Goal: Information Seeking & Learning: Learn about a topic

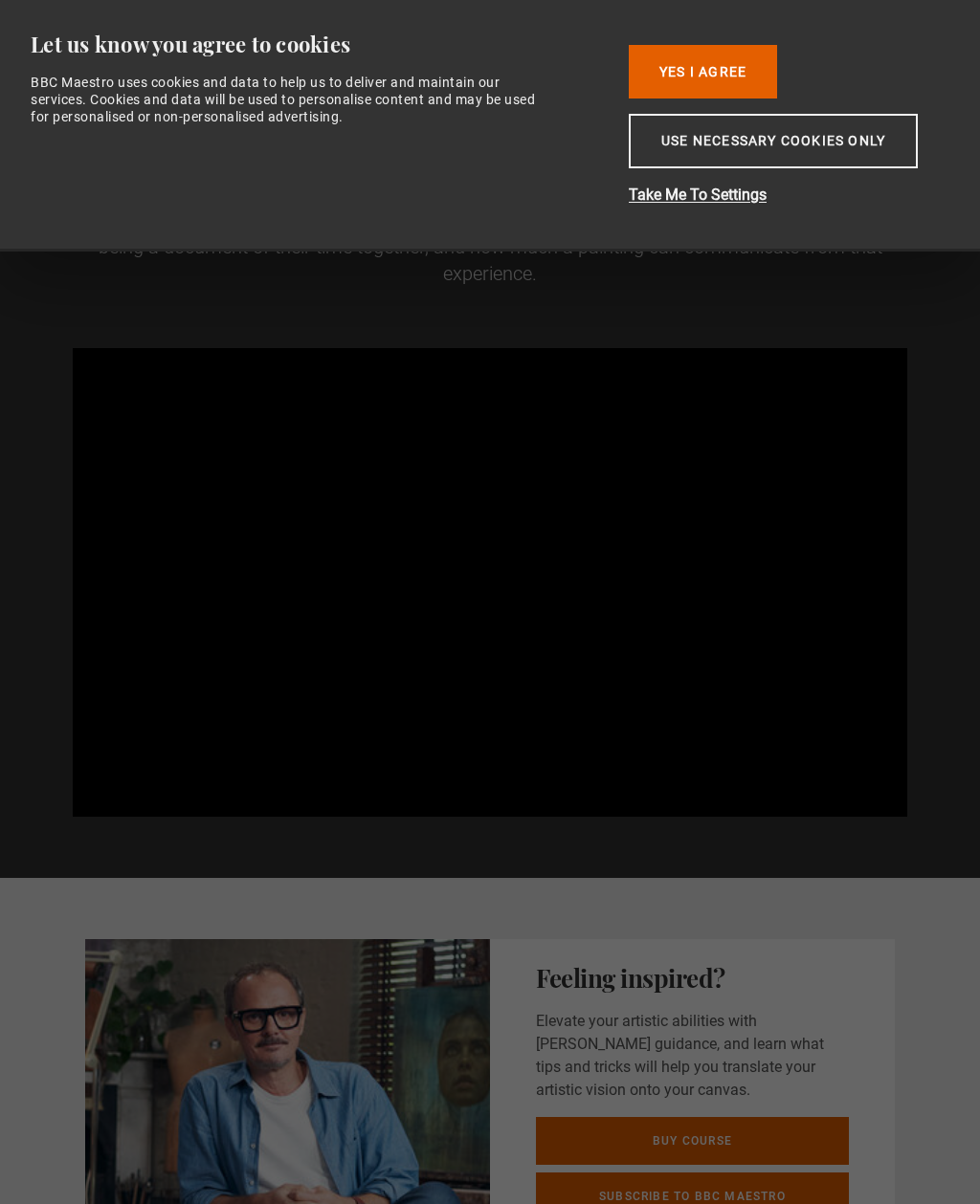
click at [809, 506] on video-js "Video Player is loading. Play BBC Maestro Trailer 10s Skip Back 10 seconds Paus…" at bounding box center [490, 582] width 834 height 469
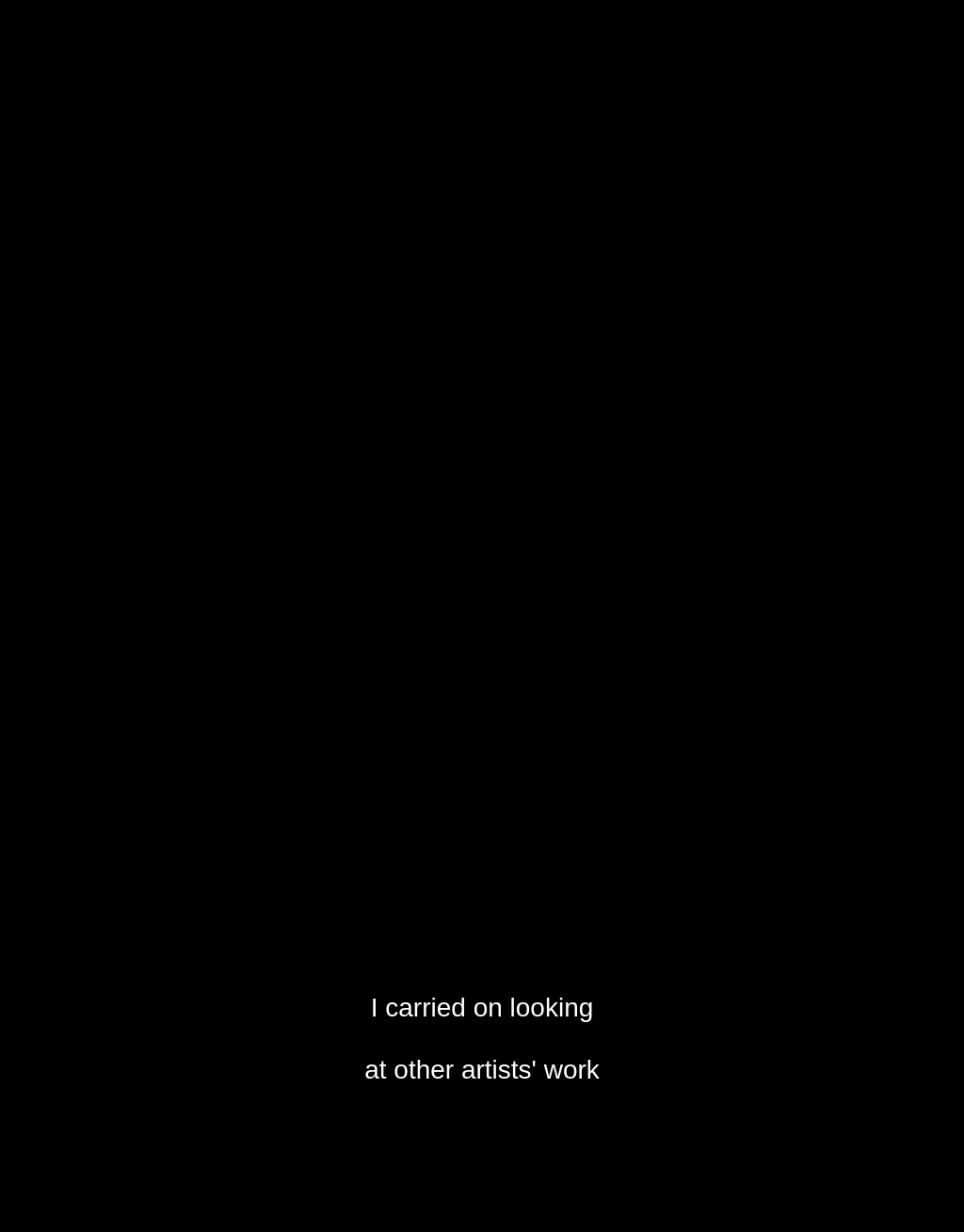
click at [559, 697] on video-js "I carried on looking at other artists' work Video Player is loading. Play BBC M…" at bounding box center [482, 616] width 964 height 1232
click at [10, 648] on video-js "Ones who were tackling figurative subjects Video Player is loading. Play BBC Ma…" at bounding box center [482, 616] width 964 height 1232
click at [776, 757] on video-js "some of the successful parts of the process Video Player is loading. Play BBC M…" at bounding box center [482, 616] width 964 height 1232
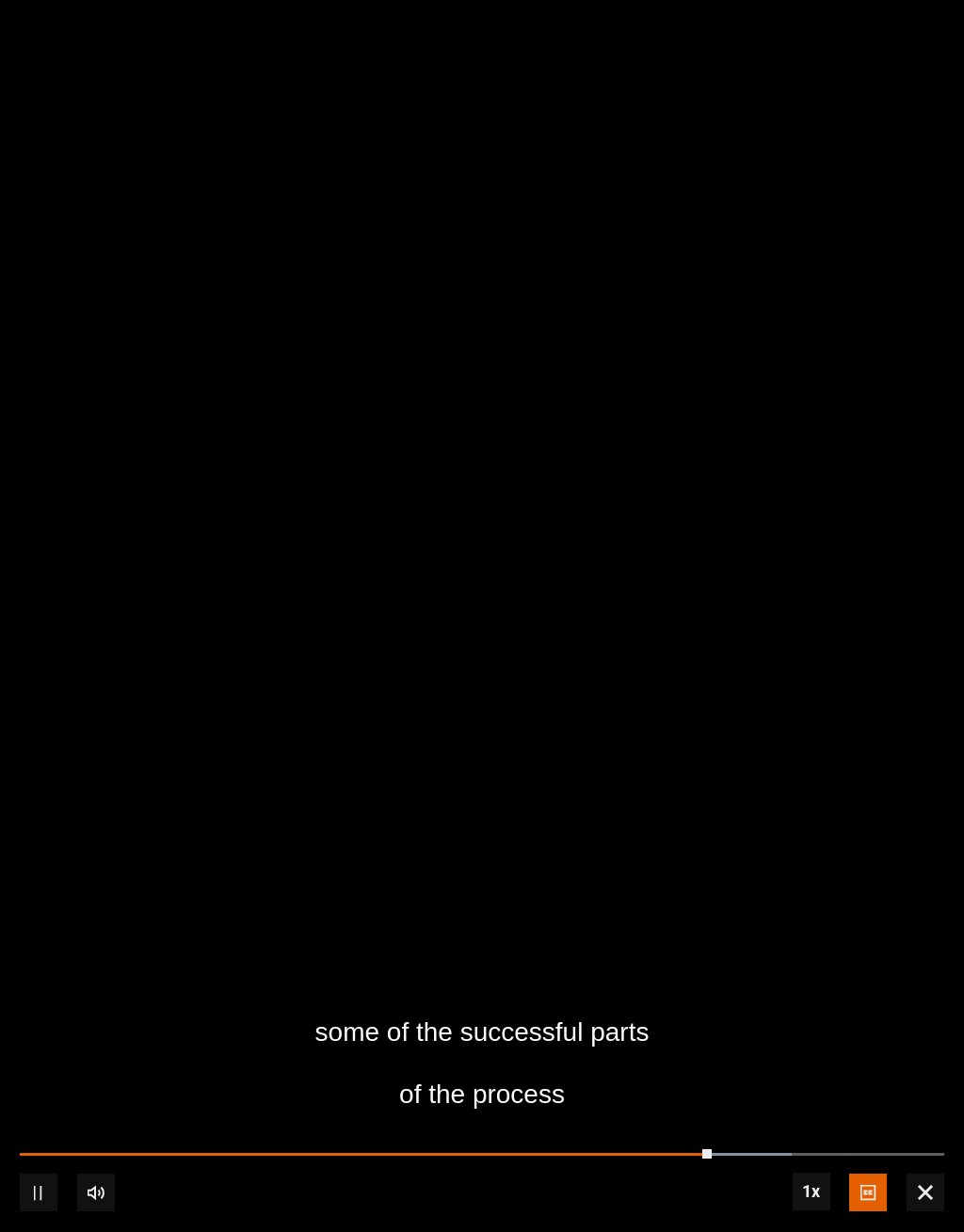
click at [793, 763] on video-js "some of the successful parts of the process Video Player is loading. Play BBC M…" at bounding box center [482, 616] width 964 height 1232
click at [781, 757] on video-js "some of the successful parts of the process Video Player is loading. Play BBC M…" at bounding box center [482, 616] width 964 height 1232
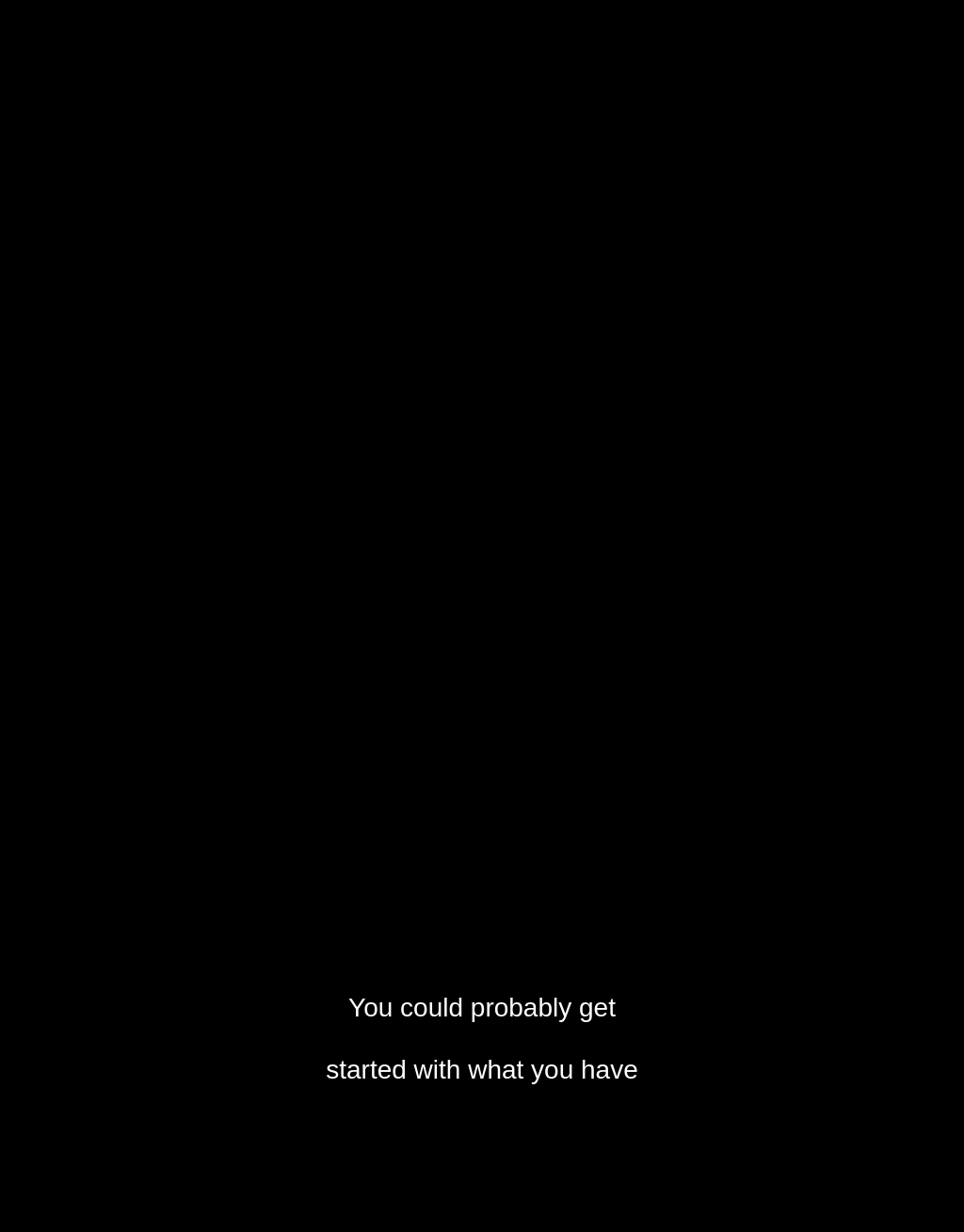
click at [748, 772] on video-js "You could probably get started with what you have Video Player is loading. Play…" at bounding box center [482, 616] width 964 height 1232
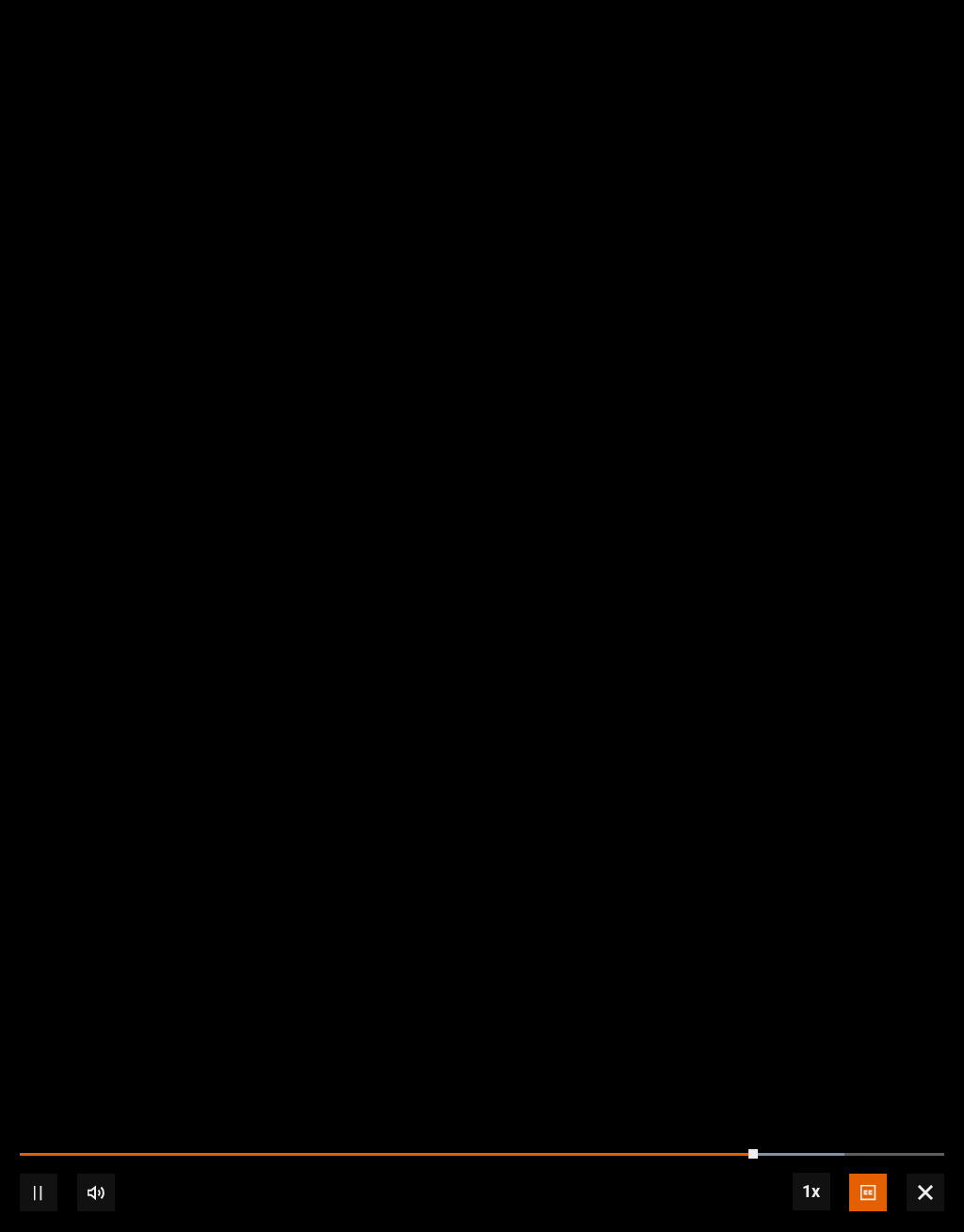
click at [812, 741] on video-js "Video Player is loading. Play BBC Maestro Trailer 10s Skip Back 10 seconds Paus…" at bounding box center [482, 616] width 964 height 1232
click at [768, 766] on video-js "Video Player is loading. Play BBC Maestro Trailer 10s Skip Back 10 seconds Play…" at bounding box center [482, 616] width 964 height 1232
click at [786, 740] on video-js "Video Player is loading. Play BBC Maestro Trailer 10s Skip Back 10 seconds Paus…" at bounding box center [482, 616] width 964 height 1232
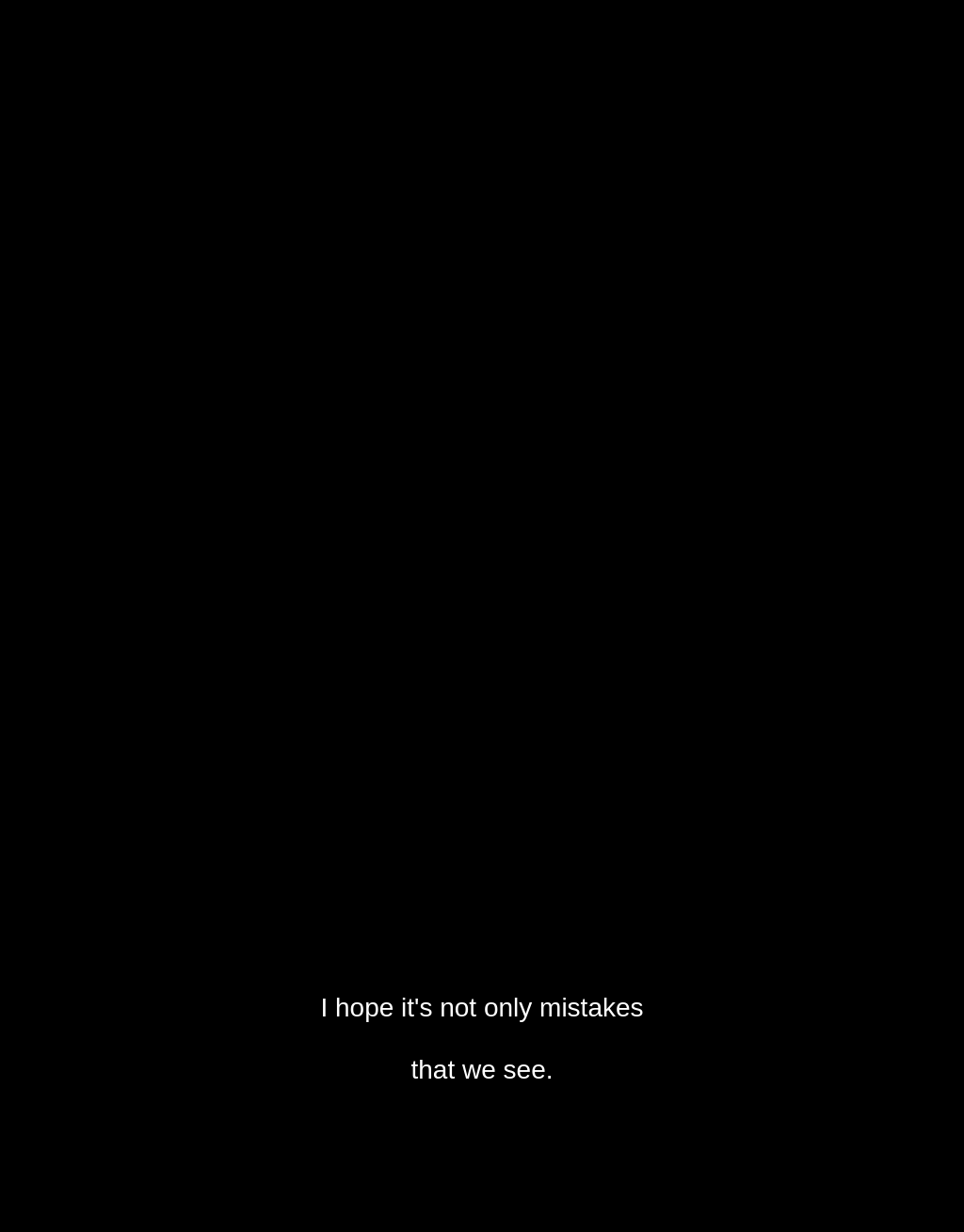
click at [708, 759] on video-js "I hope it's not only mistakes that we see. Video Player is loading. Play BBC Ma…" at bounding box center [482, 616] width 964 height 1232
click at [736, 752] on video-js "And I think that portraits therefore have a unique power. Video Player is loadi…" at bounding box center [482, 616] width 964 height 1232
click at [735, 752] on video-js "And I think that portraits therefore have a unique power. Video Player is loadi…" at bounding box center [482, 616] width 964 height 1232
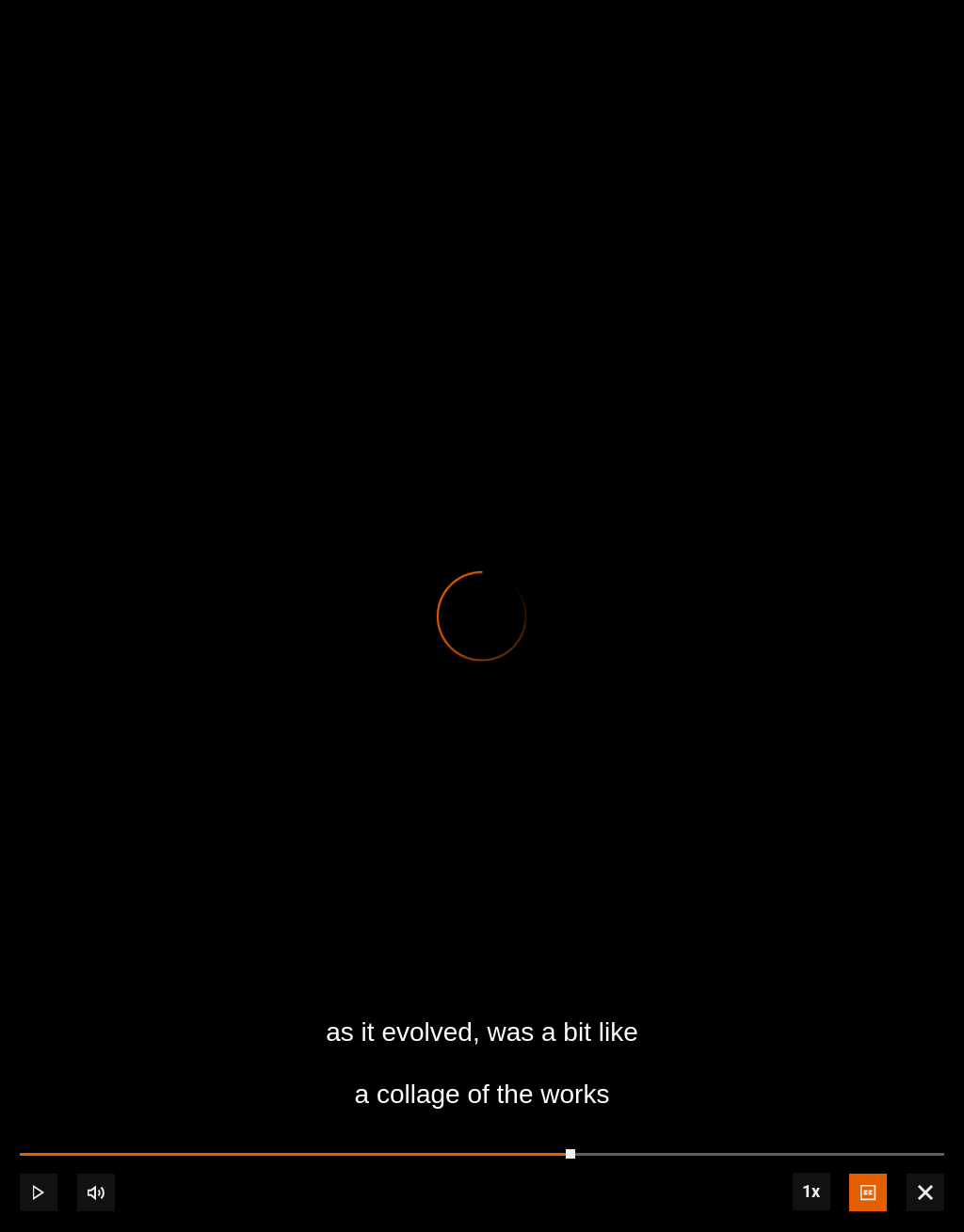
click at [569, 1157] on div "Progress Bar" at bounding box center [297, 1155] width 556 height 4
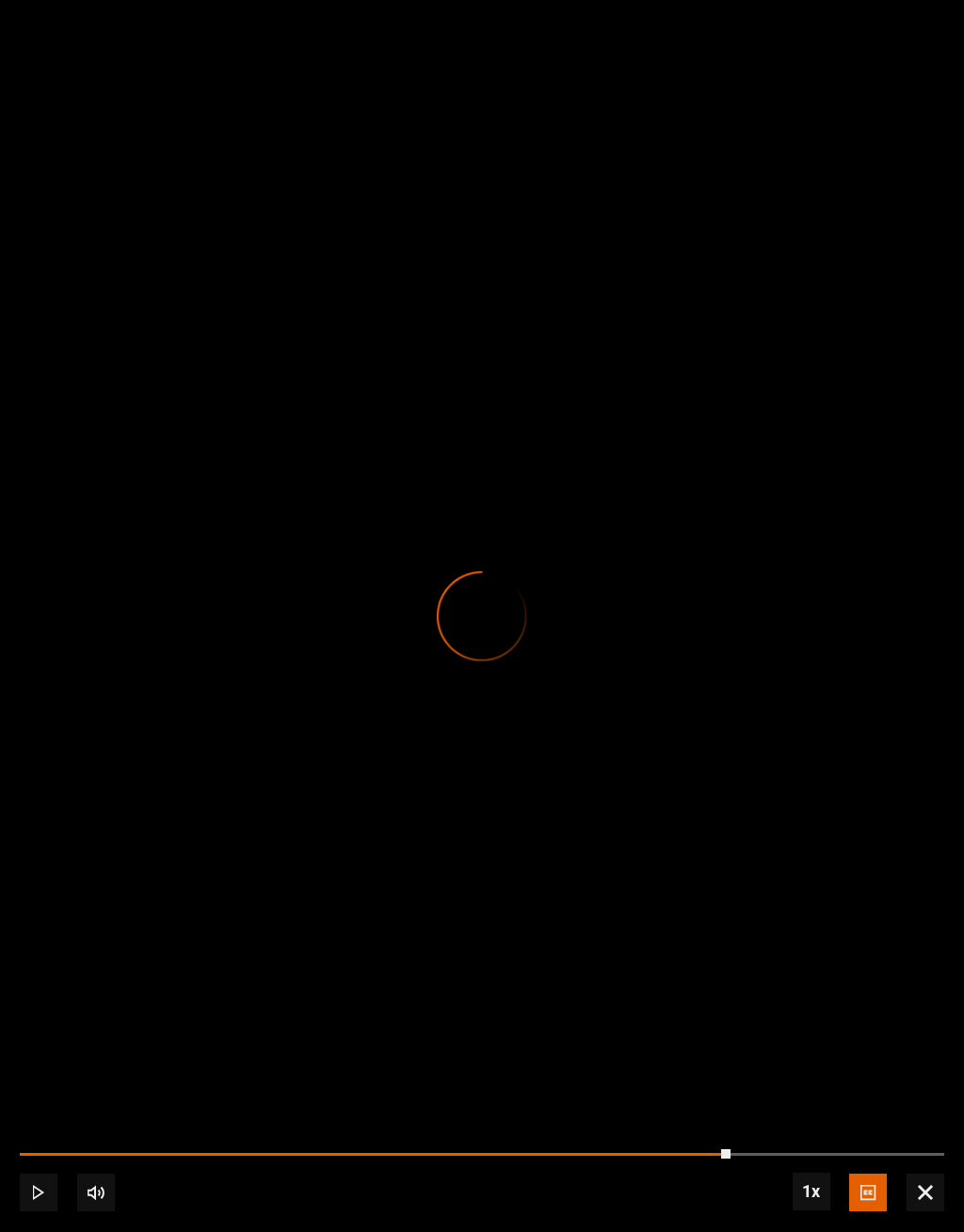
click at [730, 1165] on div "Loaded : 60.44%" at bounding box center [481, 1163] width 924 height 3
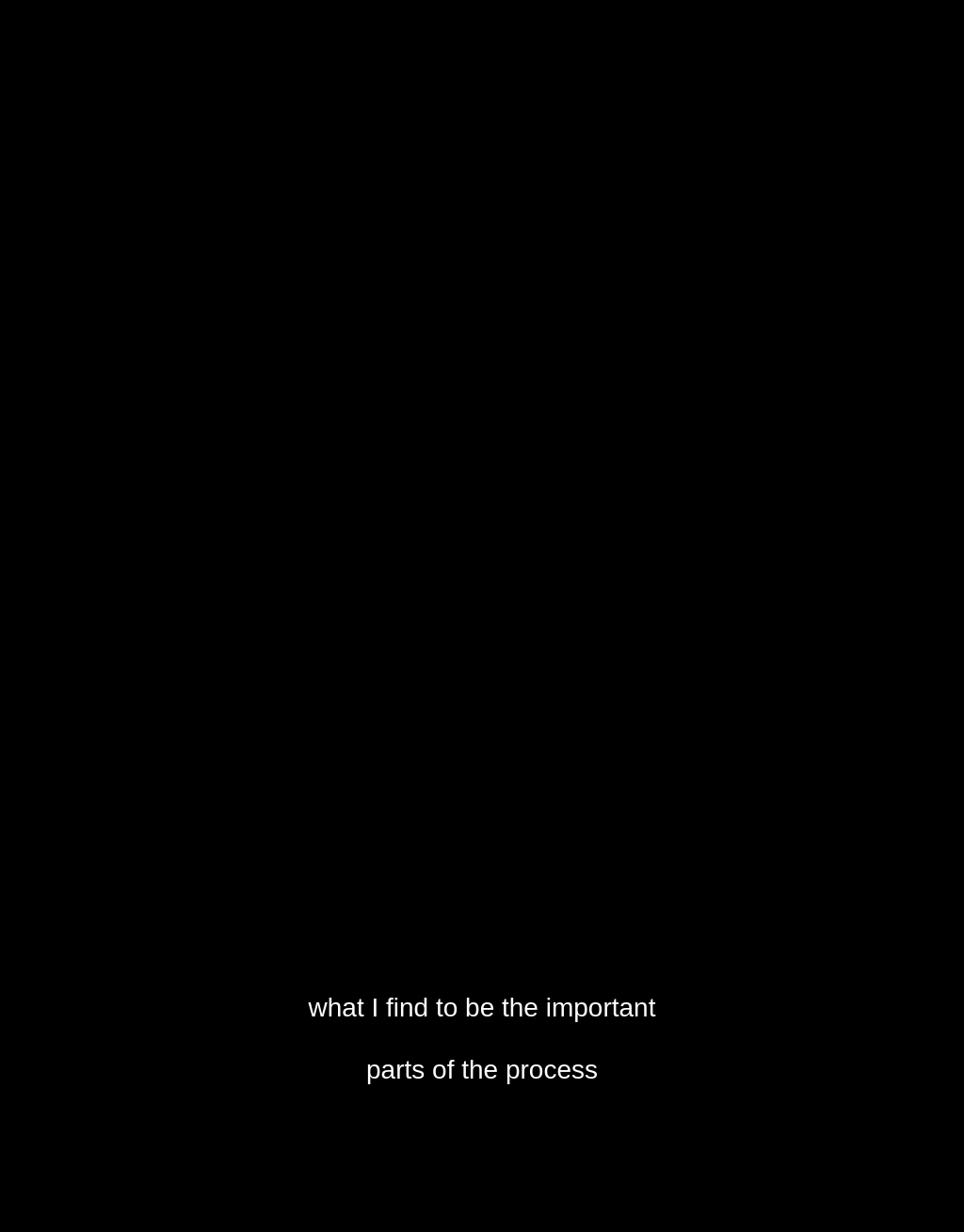
click at [833, 1148] on div "10s Skip Back 10 seconds Pause 10s Skip Forward 10 seconds Loaded : 83.45% Paus…" at bounding box center [482, 1180] width 964 height 105
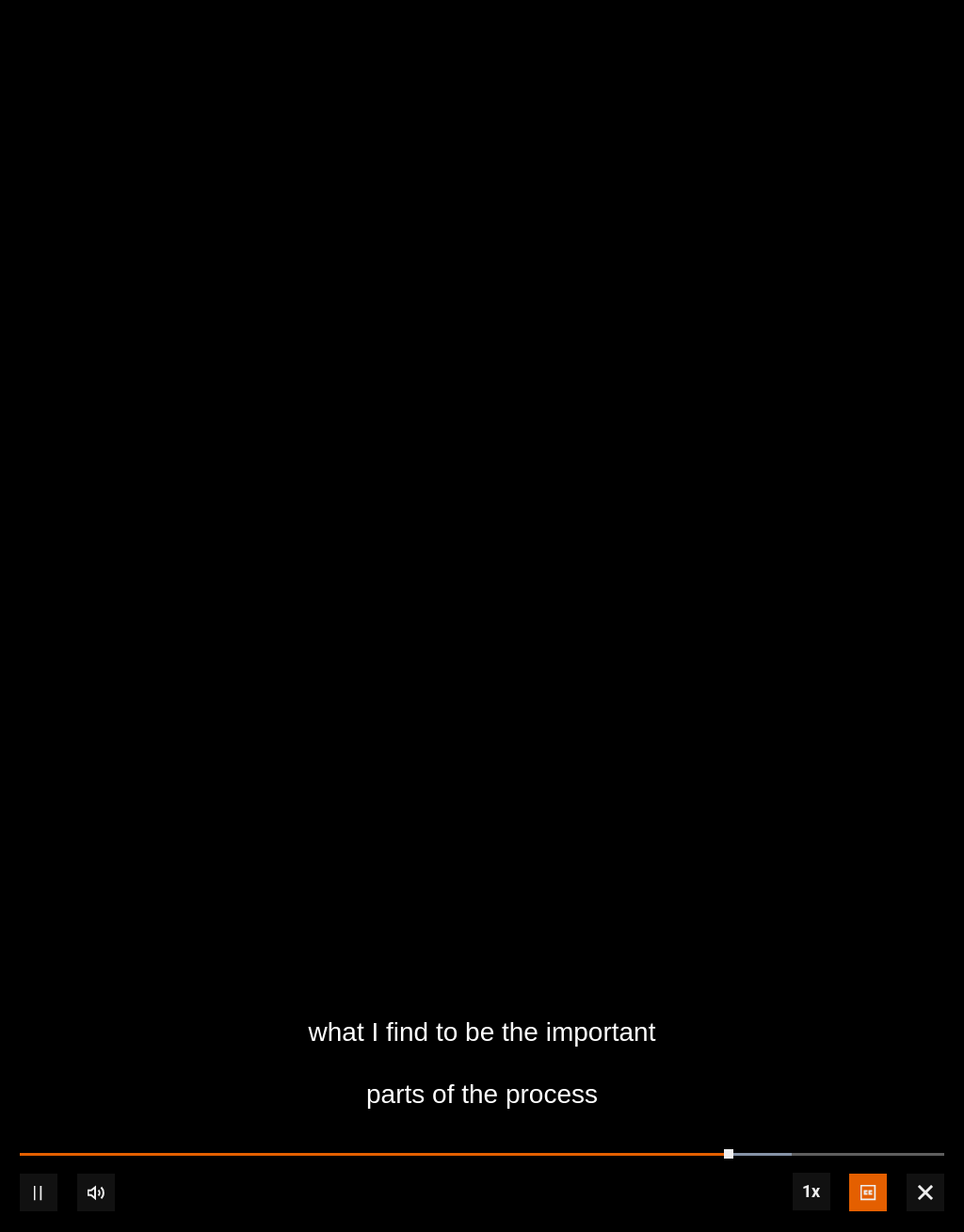
click at [802, 1143] on div "10s Skip Back 10 seconds Pause 10s Skip Forward 10 seconds Loaded : 83.45% Paus…" at bounding box center [482, 1180] width 964 height 105
click at [797, 1154] on div "Loaded : 83.45%" at bounding box center [481, 1155] width 924 height 4
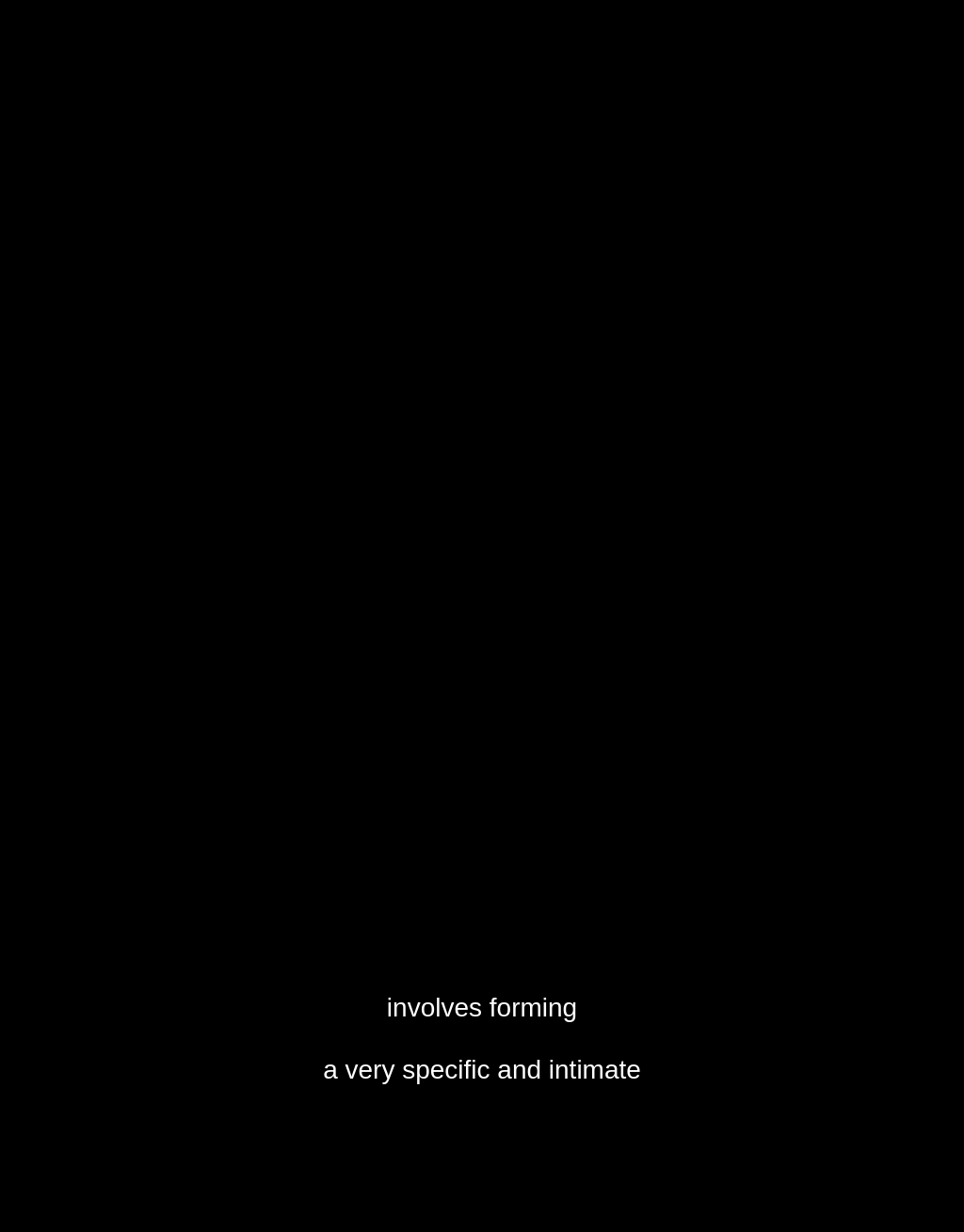
click at [784, 693] on video-js "involves forming a very specific and intimate Video Player is loading. Play BBC…" at bounding box center [482, 616] width 964 height 1232
click at [896, 757] on video-js "This course is going to be a first for me Video Player is loading. Play BBC Mae…" at bounding box center [482, 616] width 964 height 1232
click at [895, 756] on video-js "This course is going to be a first for me Video Player is loading. Play BBC Mae…" at bounding box center [482, 616] width 964 height 1232
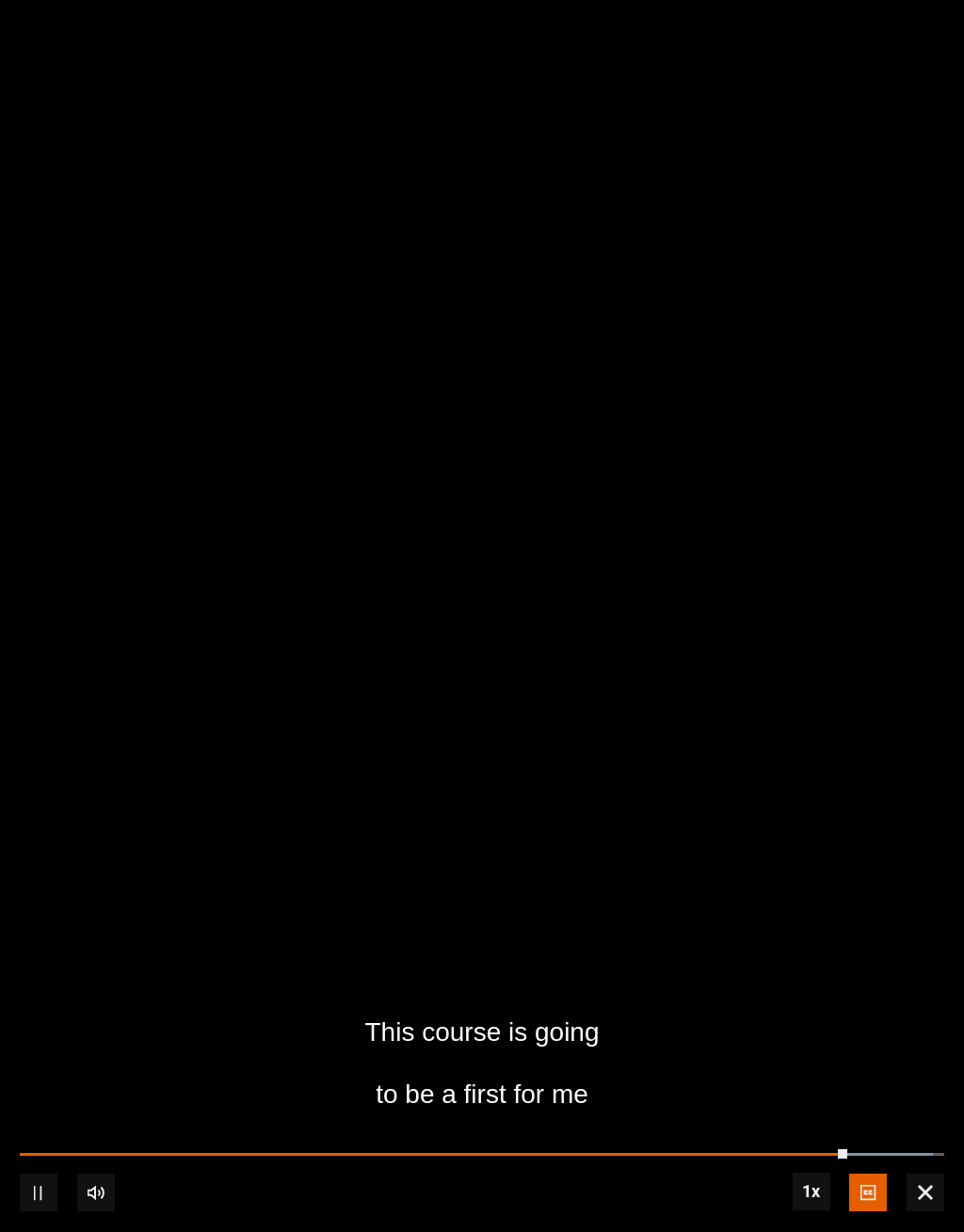
click at [909, 753] on video-js "This course is going to be a first for me Video Player is loading. Play BBC Mae…" at bounding box center [482, 616] width 964 height 1232
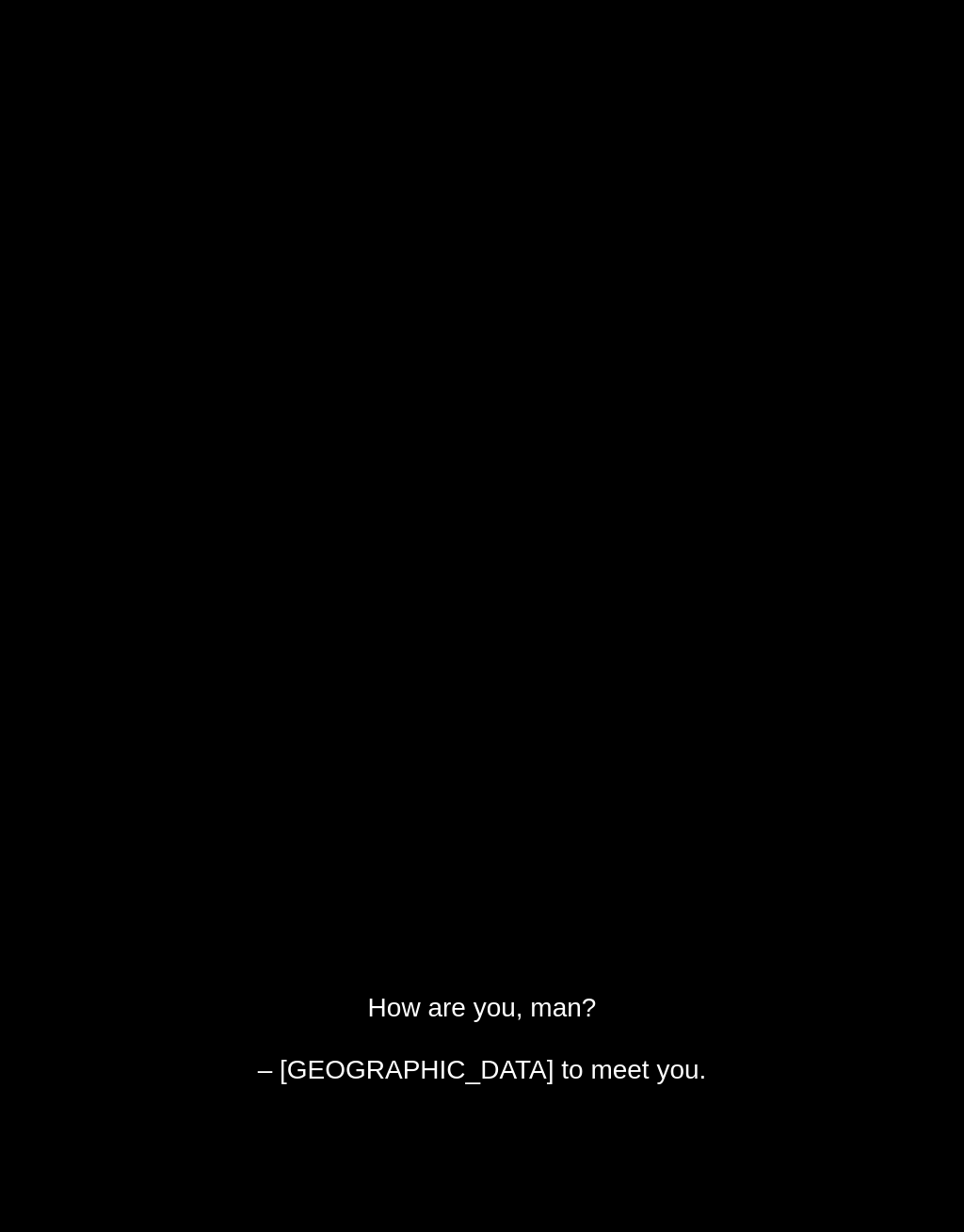
click at [845, 796] on video-js "How are you, man? – Nice to meet you. Video Player is loading. Play BBC Maestro…" at bounding box center [482, 616] width 964 height 1232
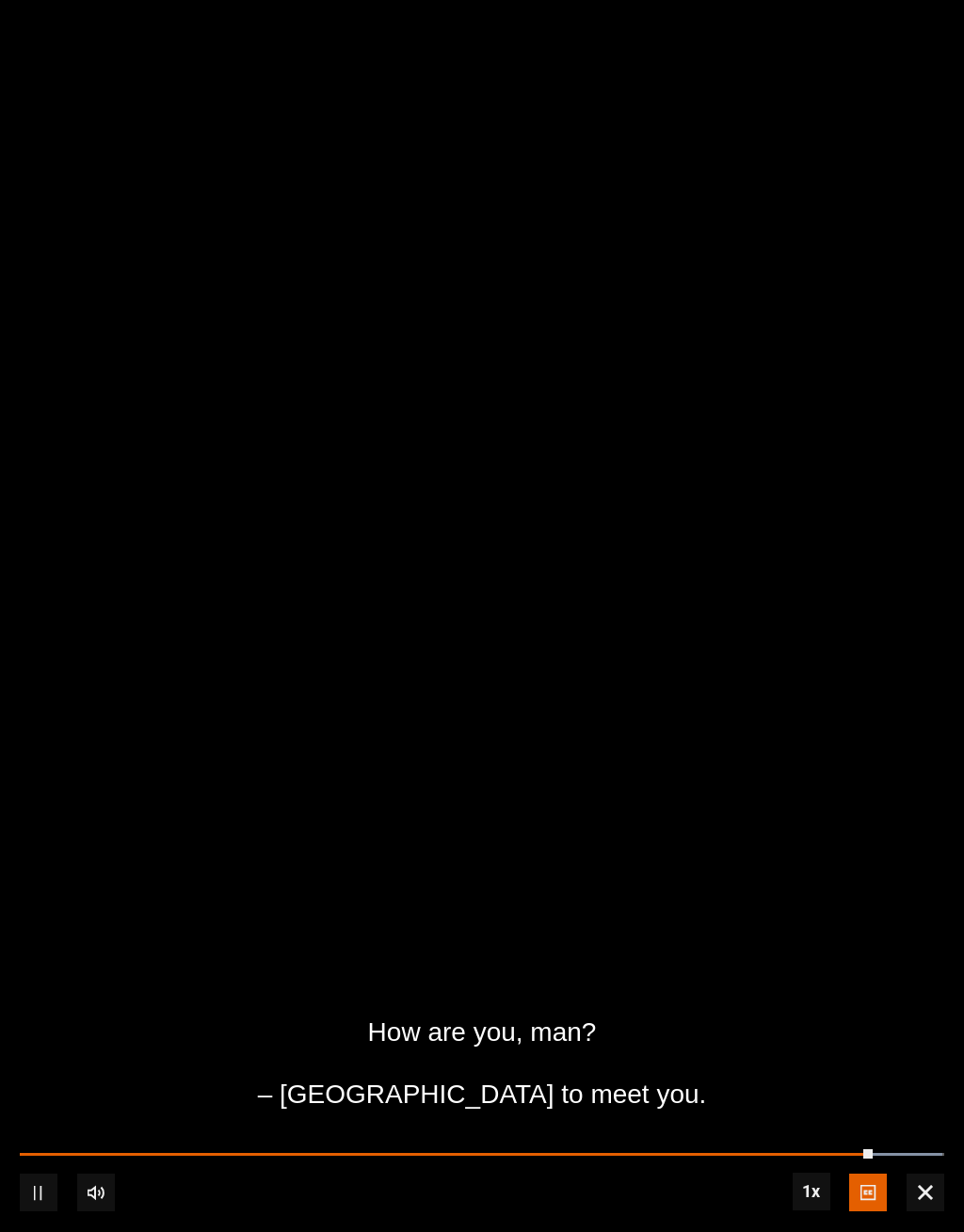
click at [860, 791] on video-js "How are you, man? – Nice to meet you. Video Player is loading. Play BBC Maestro…" at bounding box center [482, 616] width 964 height 1232
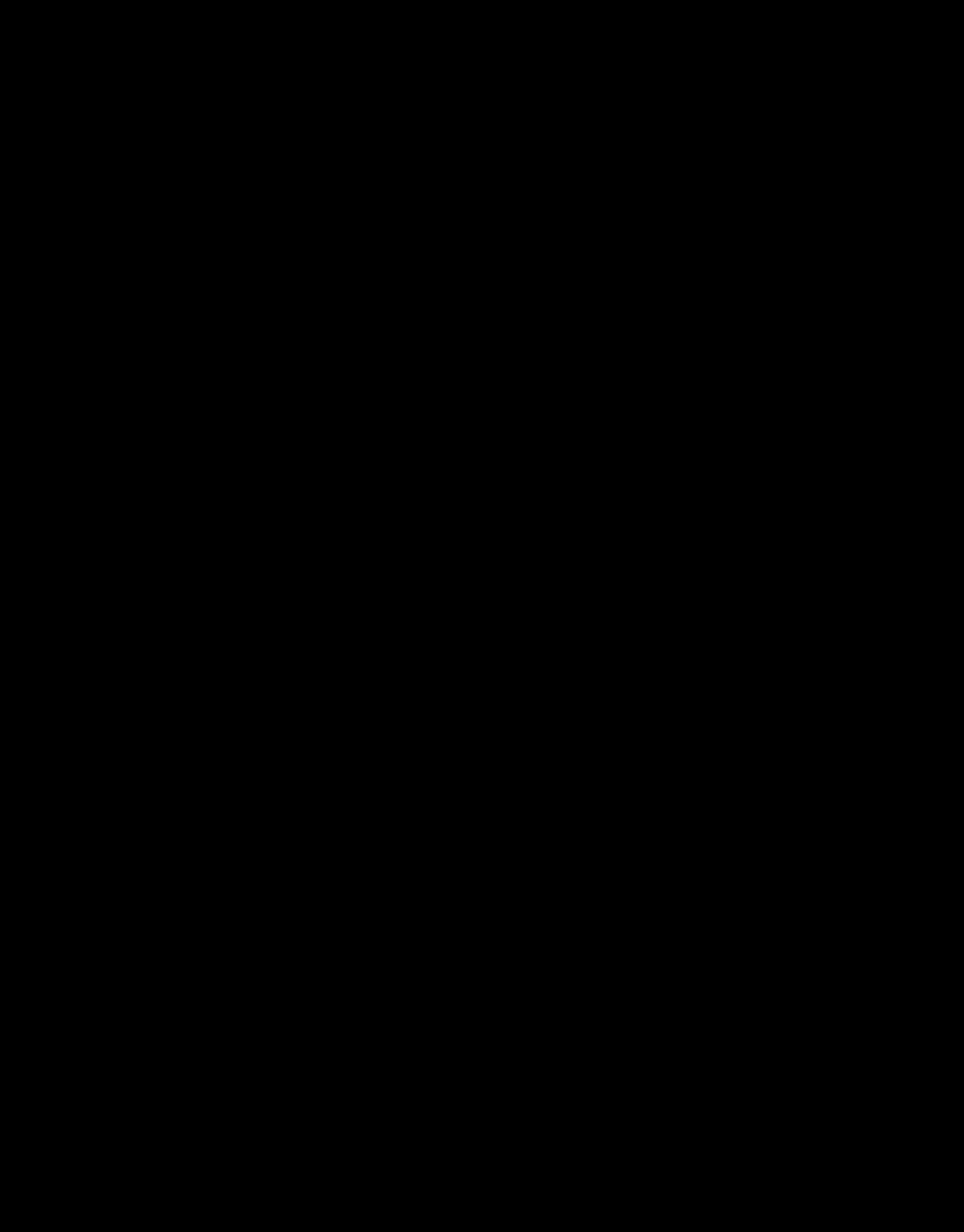
click at [892, 781] on video-js "Video Player is loading. Play BBC Maestro Trailer 10s Skip Back 10 seconds Paus…" at bounding box center [482, 616] width 964 height 1232
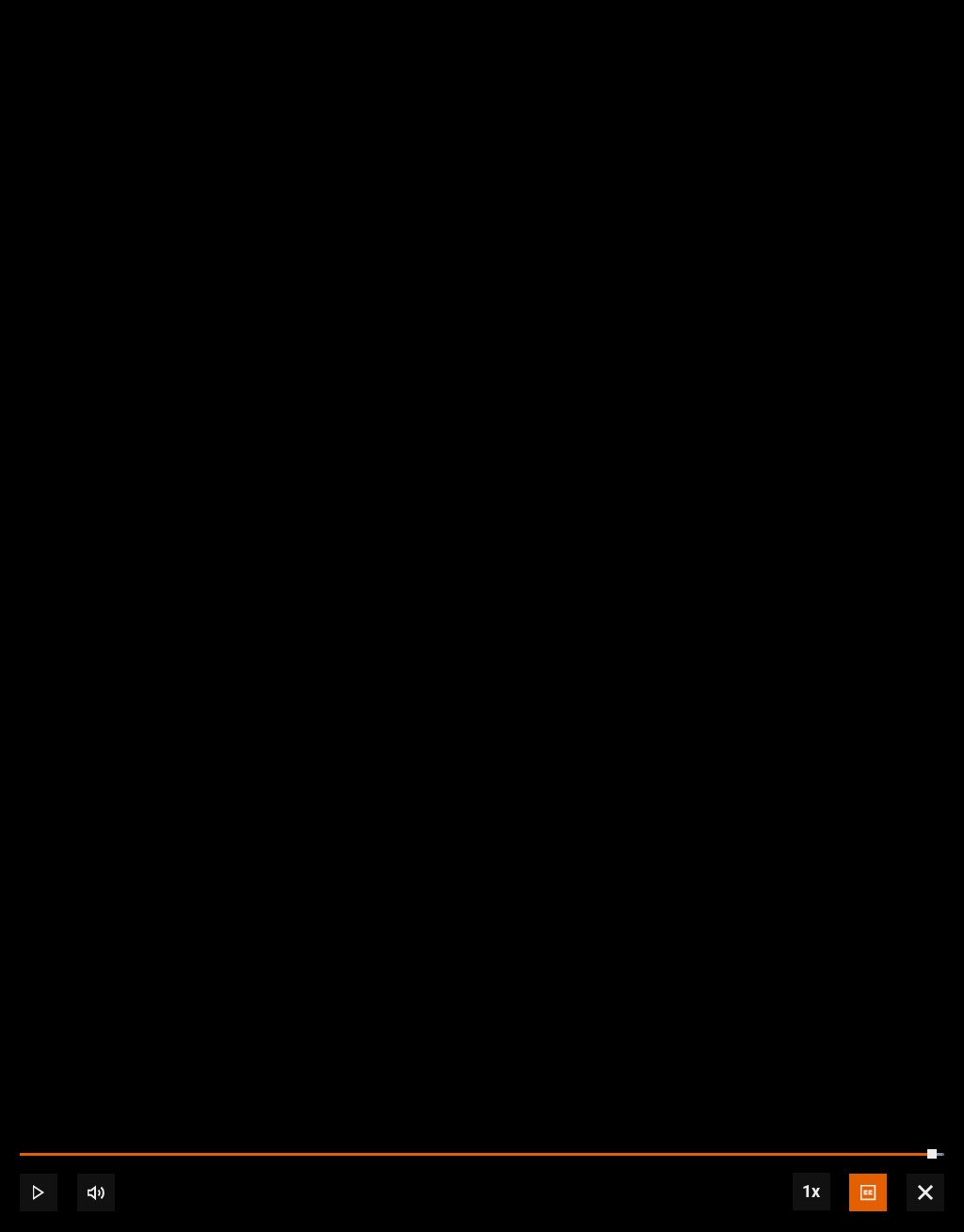
click at [914, 766] on video-js "Video Player is loading. Play BBC Maestro Trailer 10s Skip Back 10 seconds Play…" at bounding box center [482, 616] width 964 height 1232
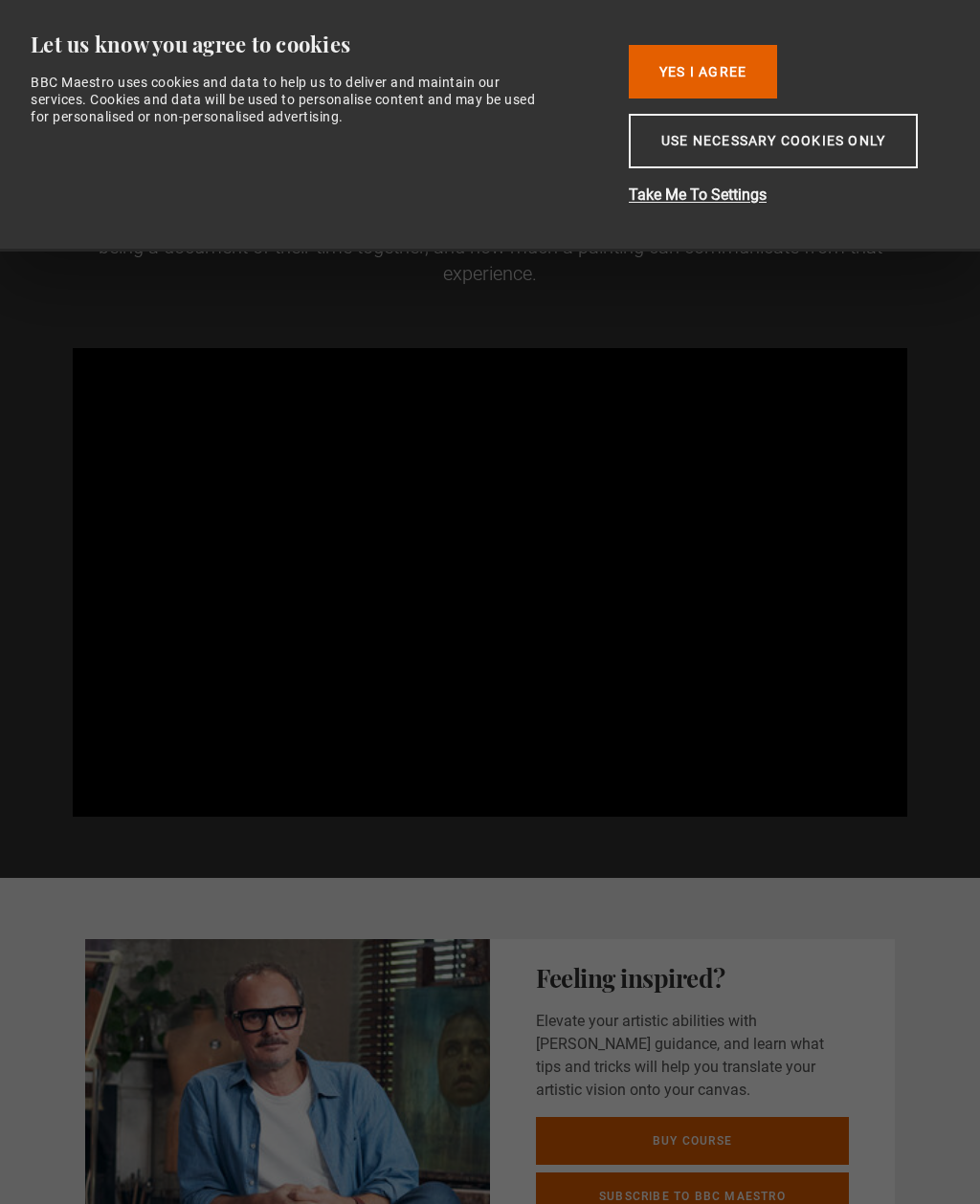
click at [678, 668] on video-js "Video Player is loading. Play BBC Maestro Trailer 10s Skip Back 10 seconds Paus…" at bounding box center [490, 582] width 834 height 469
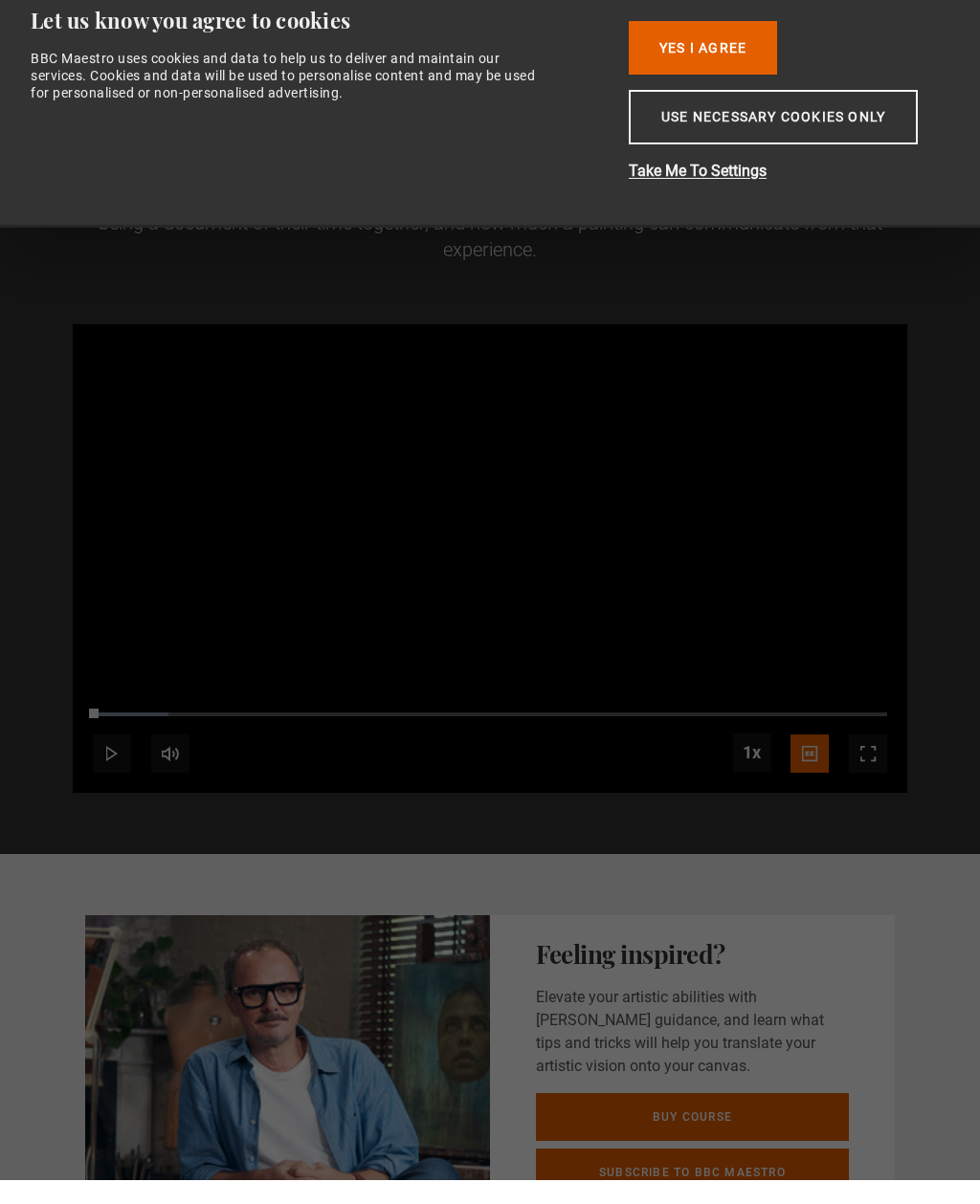
click at [856, 126] on button "Use necessary cookies only" at bounding box center [773, 141] width 289 height 54
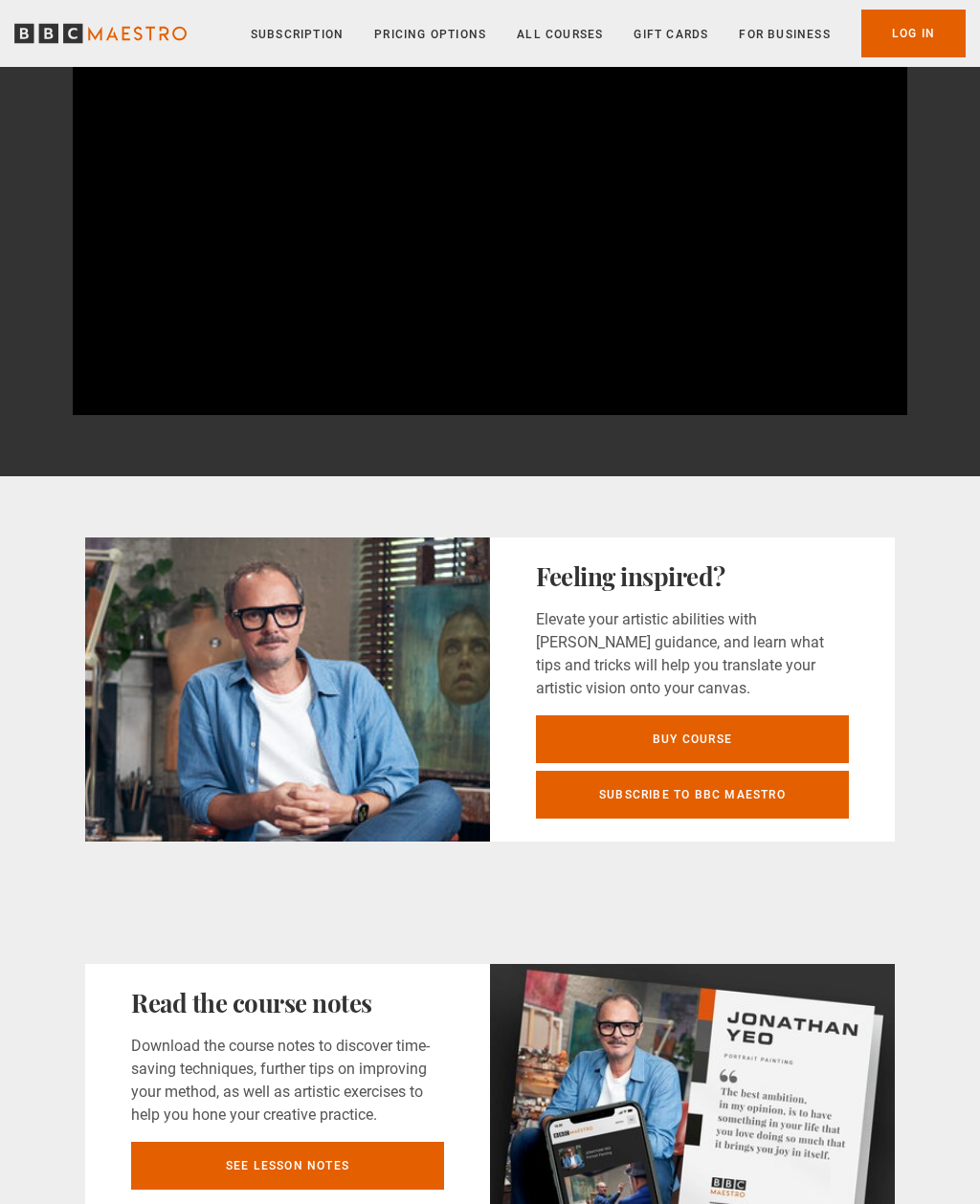
scroll to position [401, 0]
click at [500, 301] on video-js "Video Player is loading. Play BBC Maestro Trailer 10s Skip Back 10 seconds Paus…" at bounding box center [490, 181] width 834 height 469
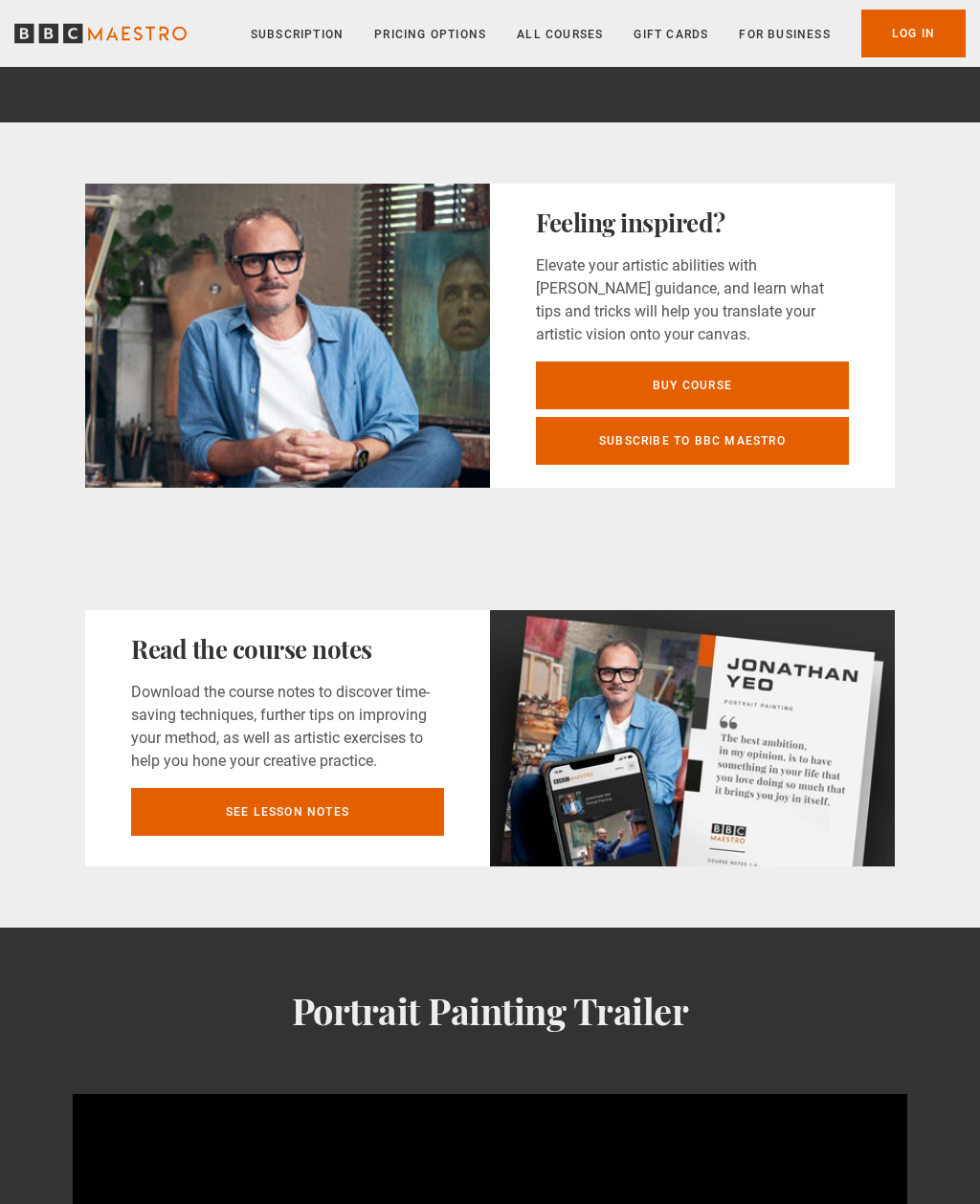
scroll to position [777, 0]
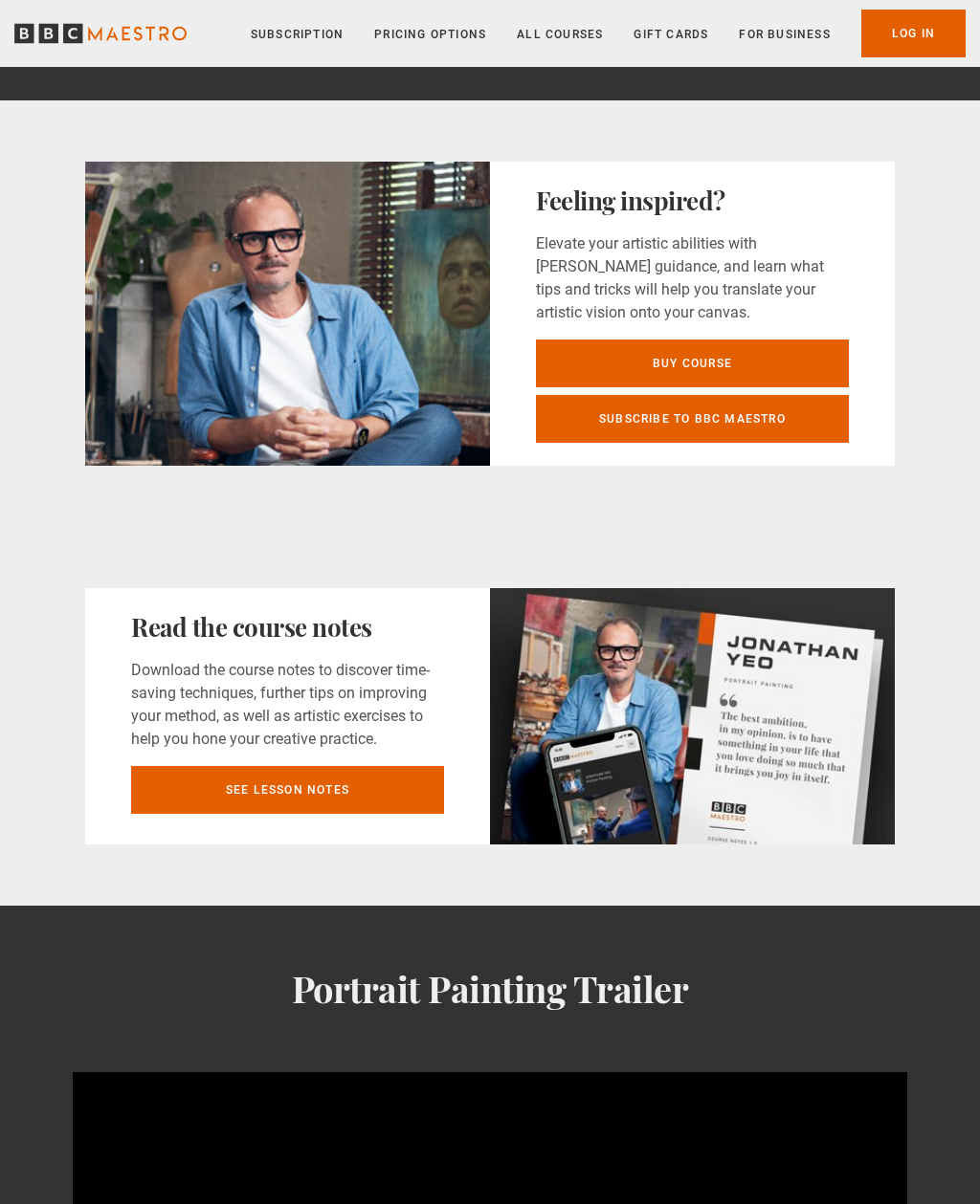
click at [362, 790] on link "See lesson notes" at bounding box center [287, 790] width 313 height 48
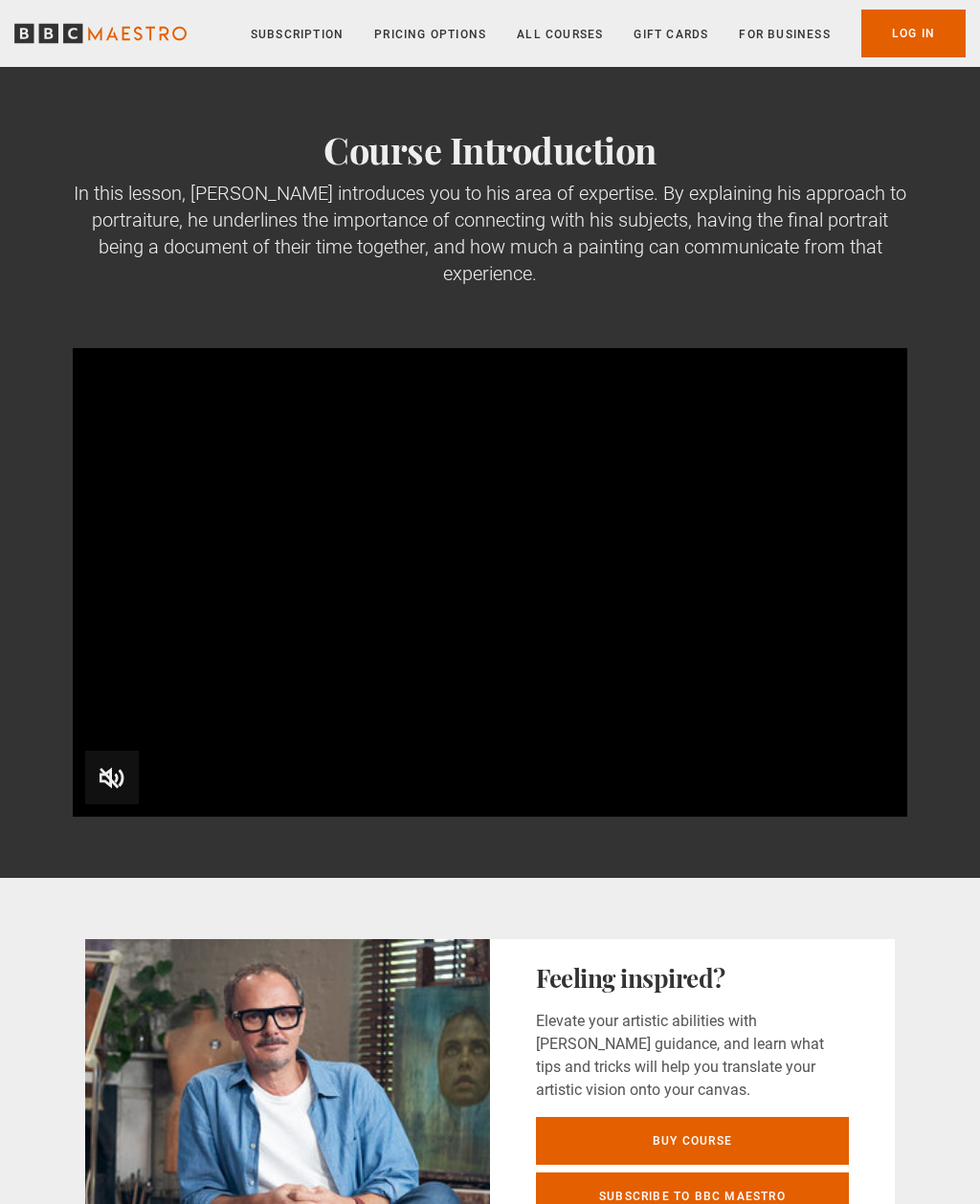
click at [562, 42] on link "All Courses" at bounding box center [560, 33] width 87 height 19
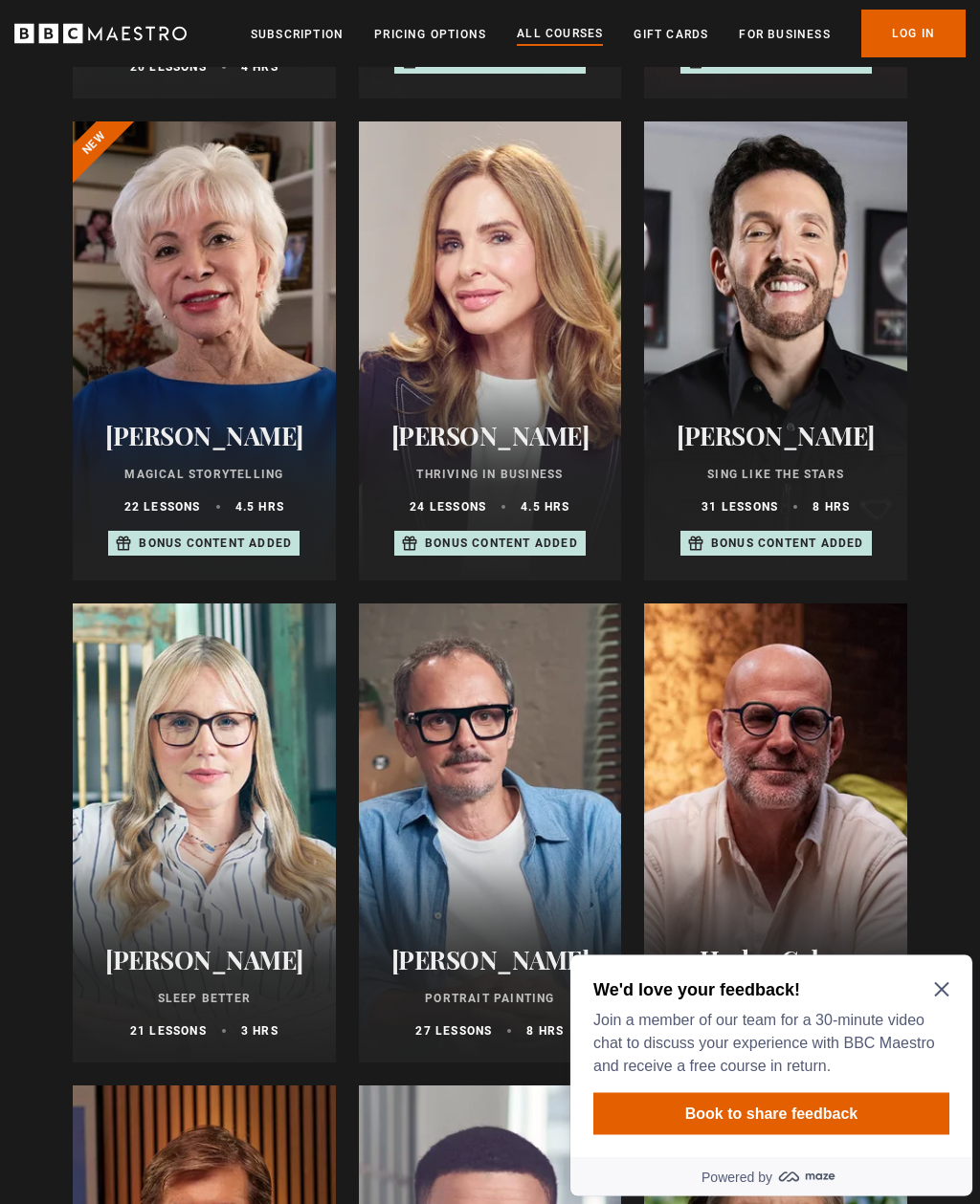
scroll to position [1146, 0]
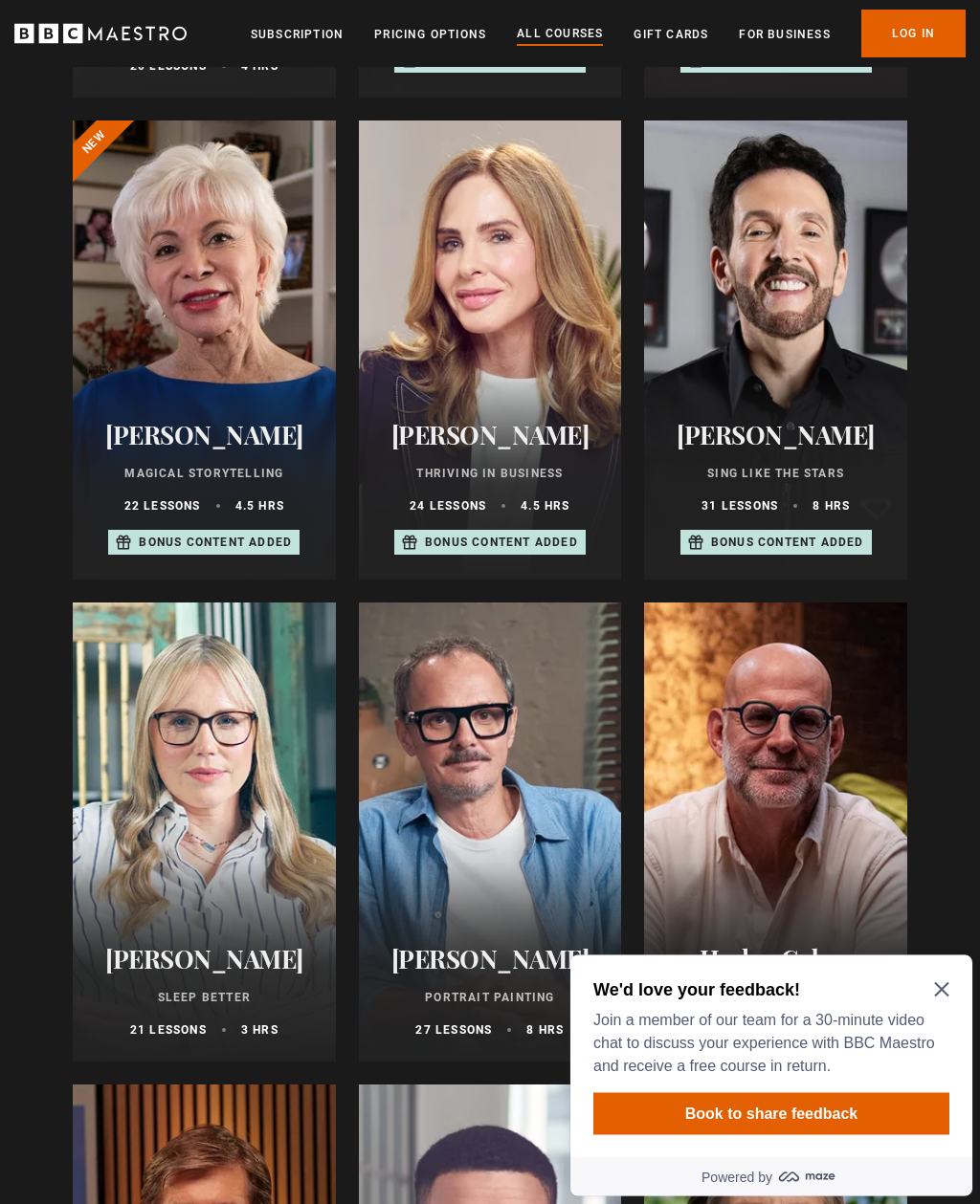
click at [935, 1001] on div "We'd love your feedback! Join a member of our team for a 30-minute video chat t…" at bounding box center [767, 1027] width 348 height 99
click at [939, 983] on icon "Close Maze Prompt" at bounding box center [942, 990] width 16 height 16
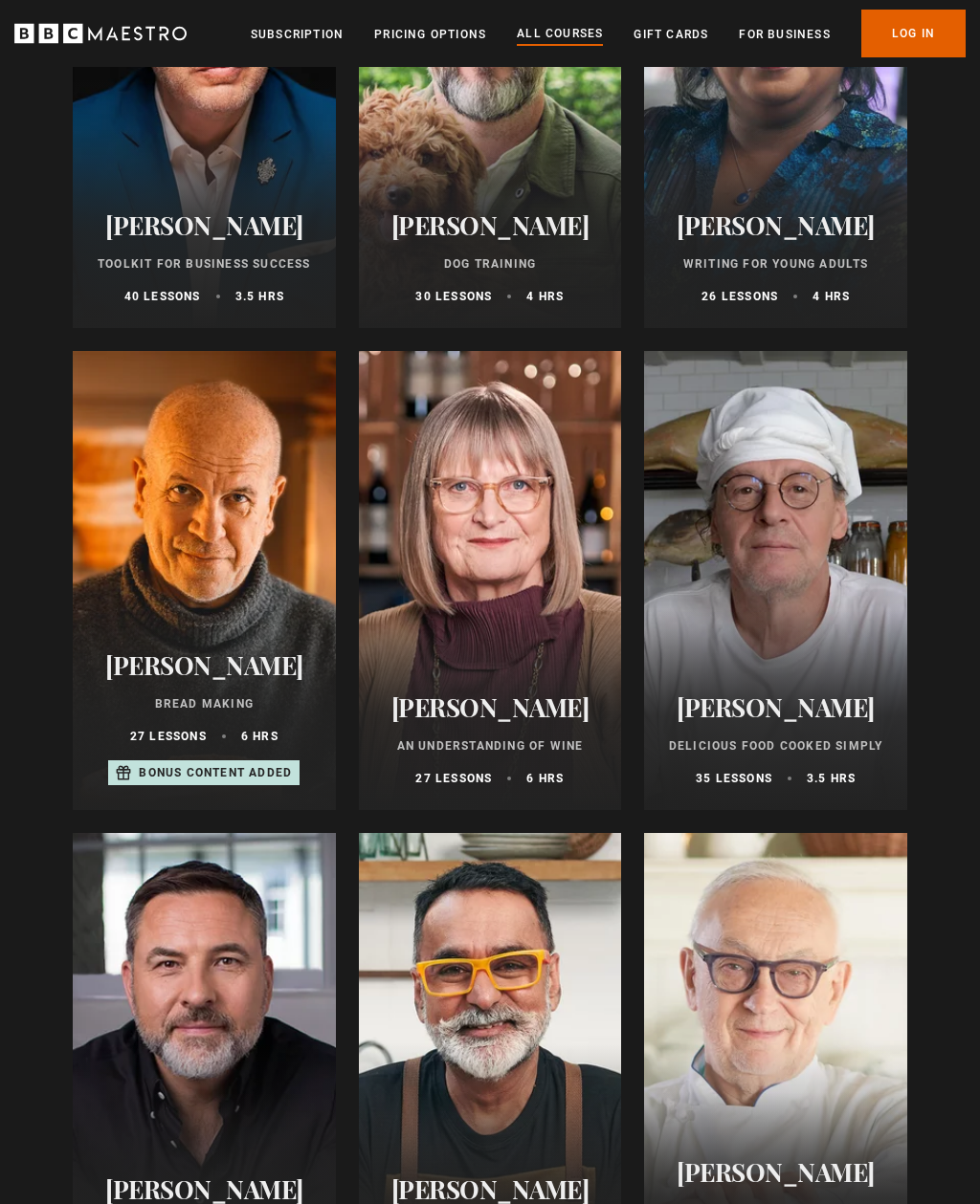
scroll to position [6222, 0]
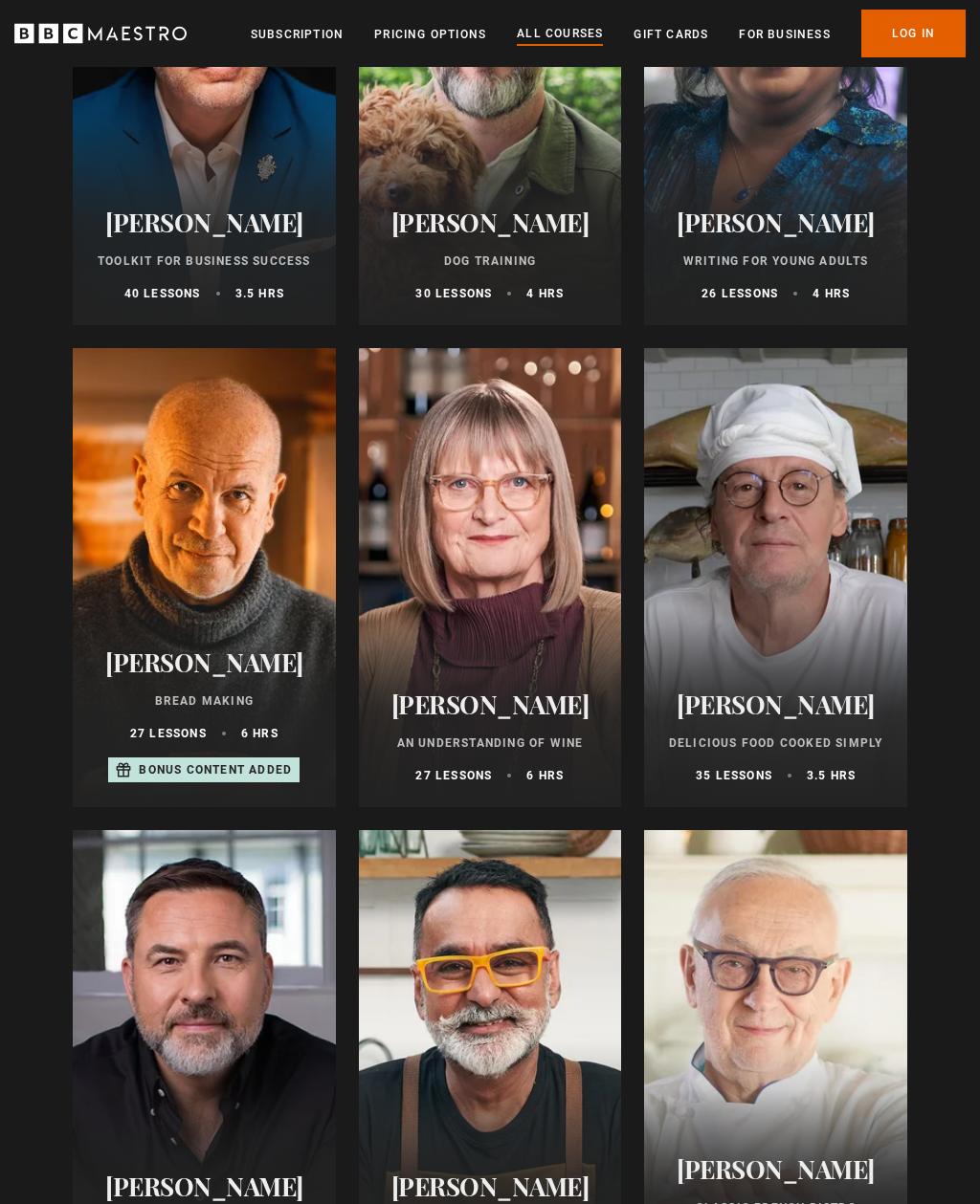
click at [236, 769] on p "Bonus content added" at bounding box center [215, 770] width 153 height 18
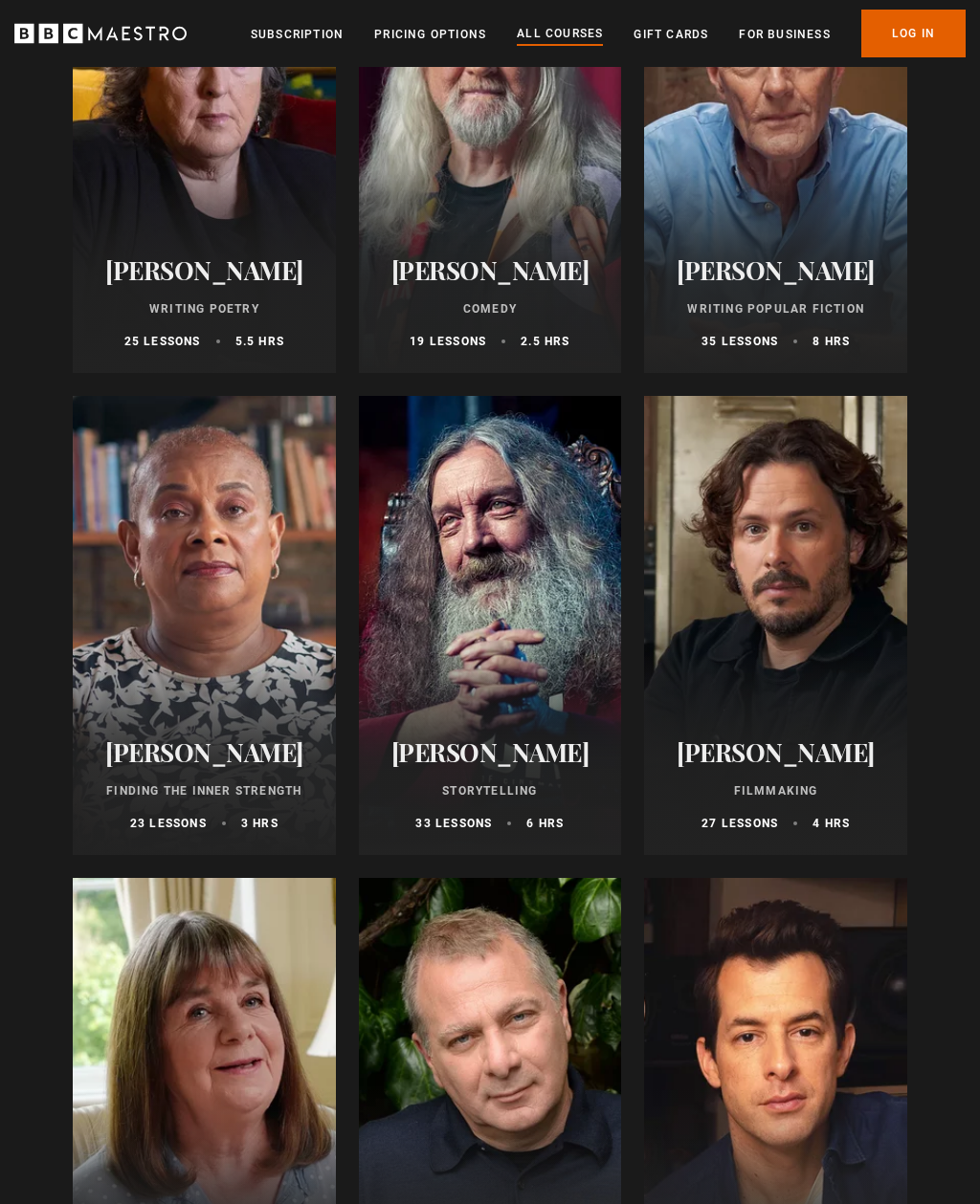
scroll to position [4748, 0]
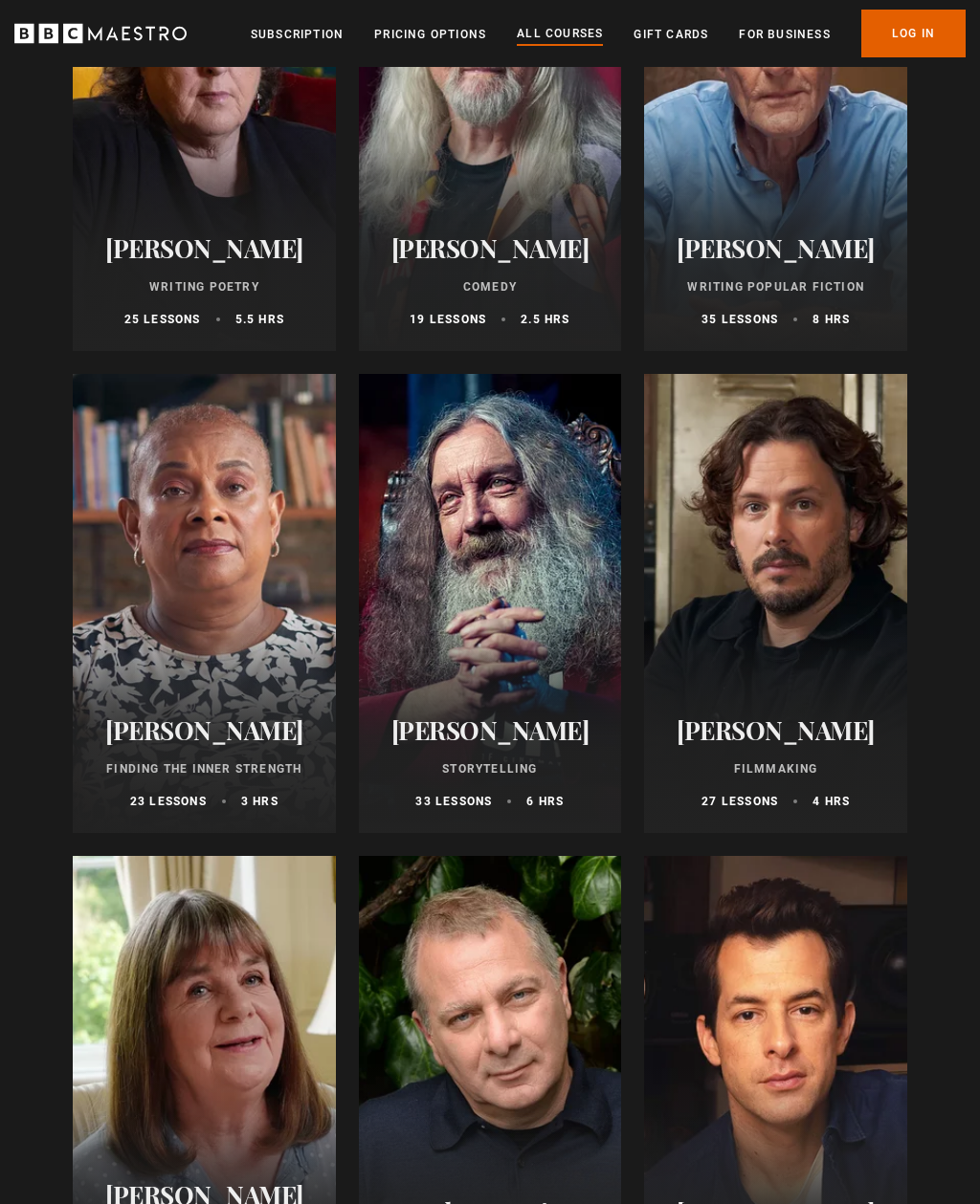
click at [521, 724] on h2 "[PERSON_NAME]" at bounding box center [490, 731] width 217 height 30
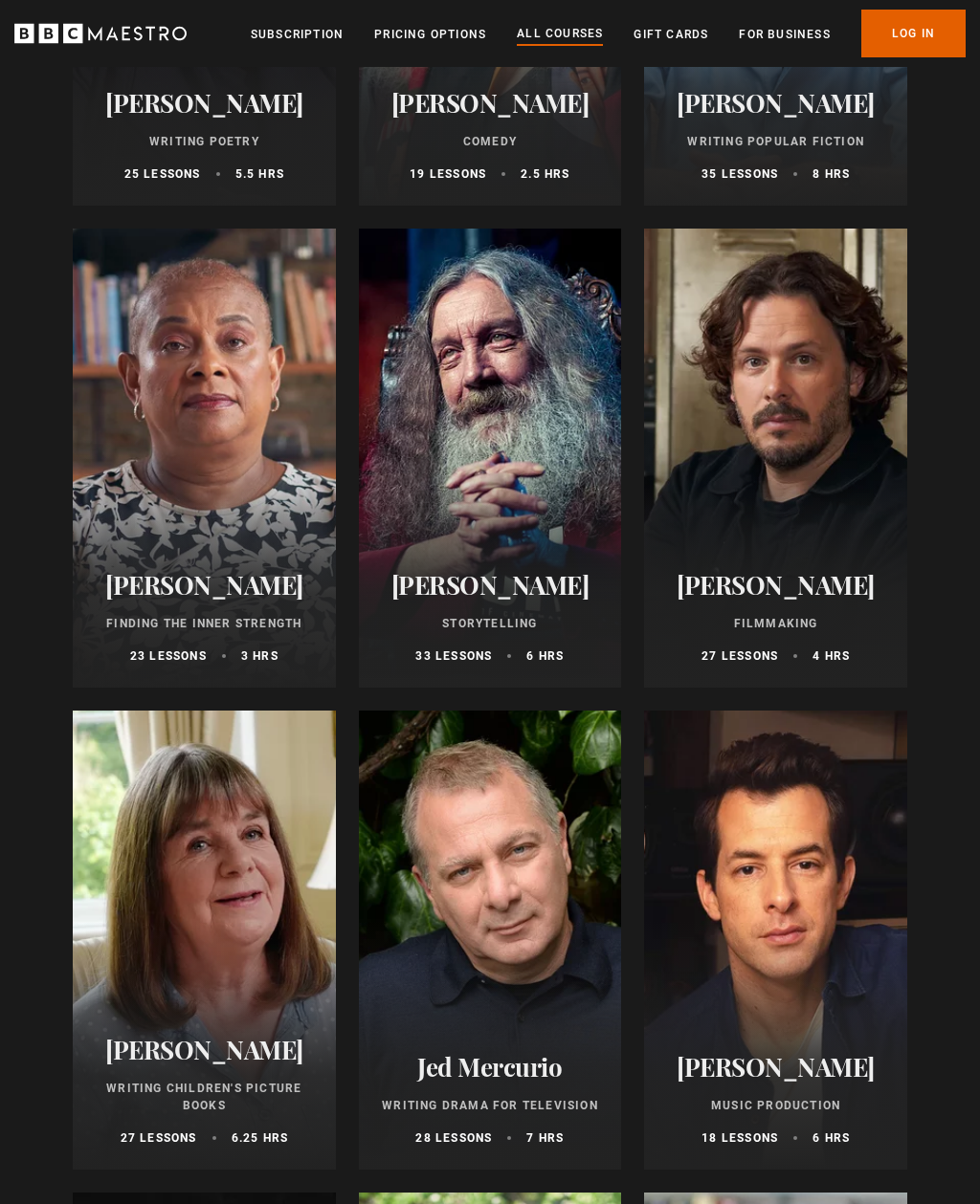
scroll to position [4894, 0]
click at [816, 587] on h2 "Edgar Wright" at bounding box center [775, 585] width 217 height 30
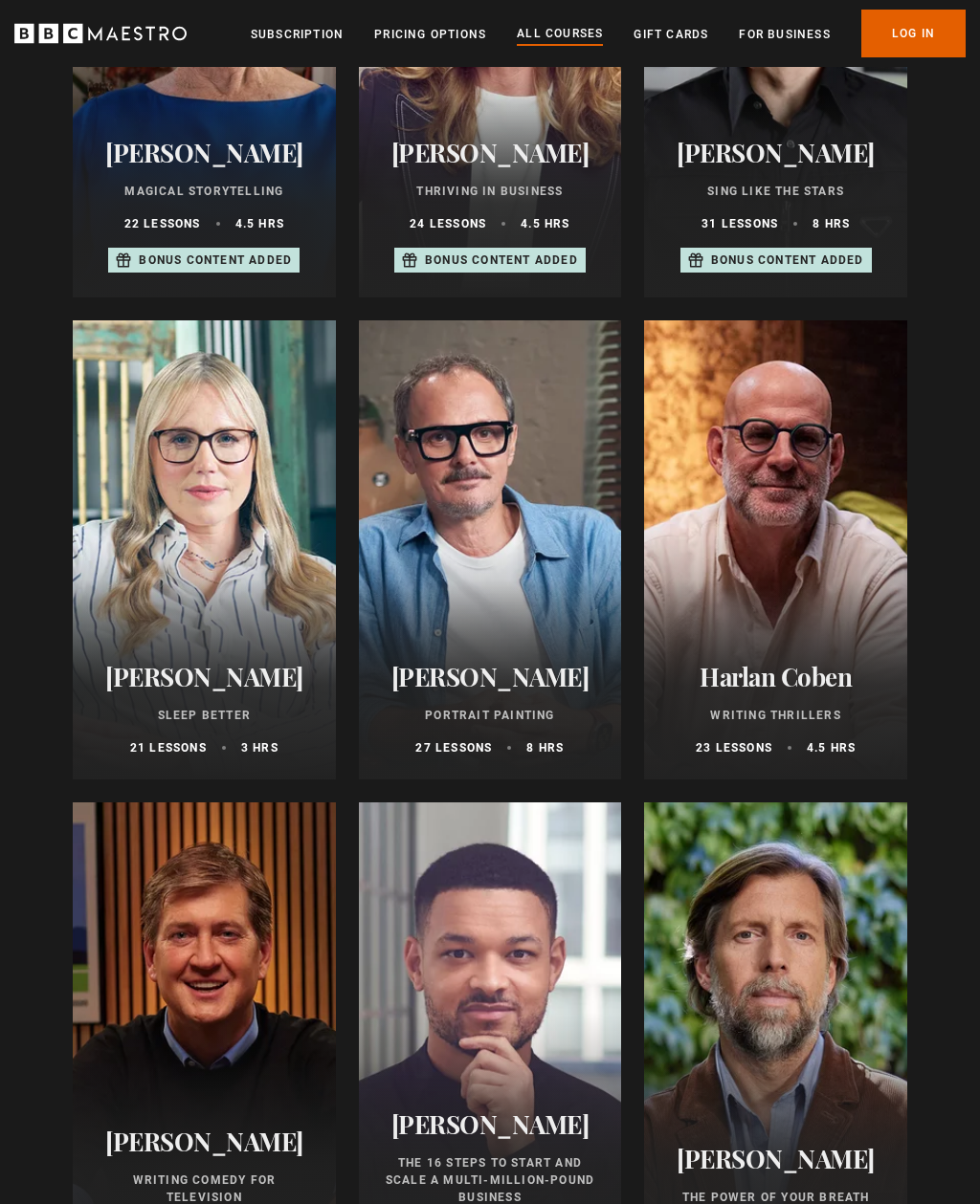
scroll to position [1474, 0]
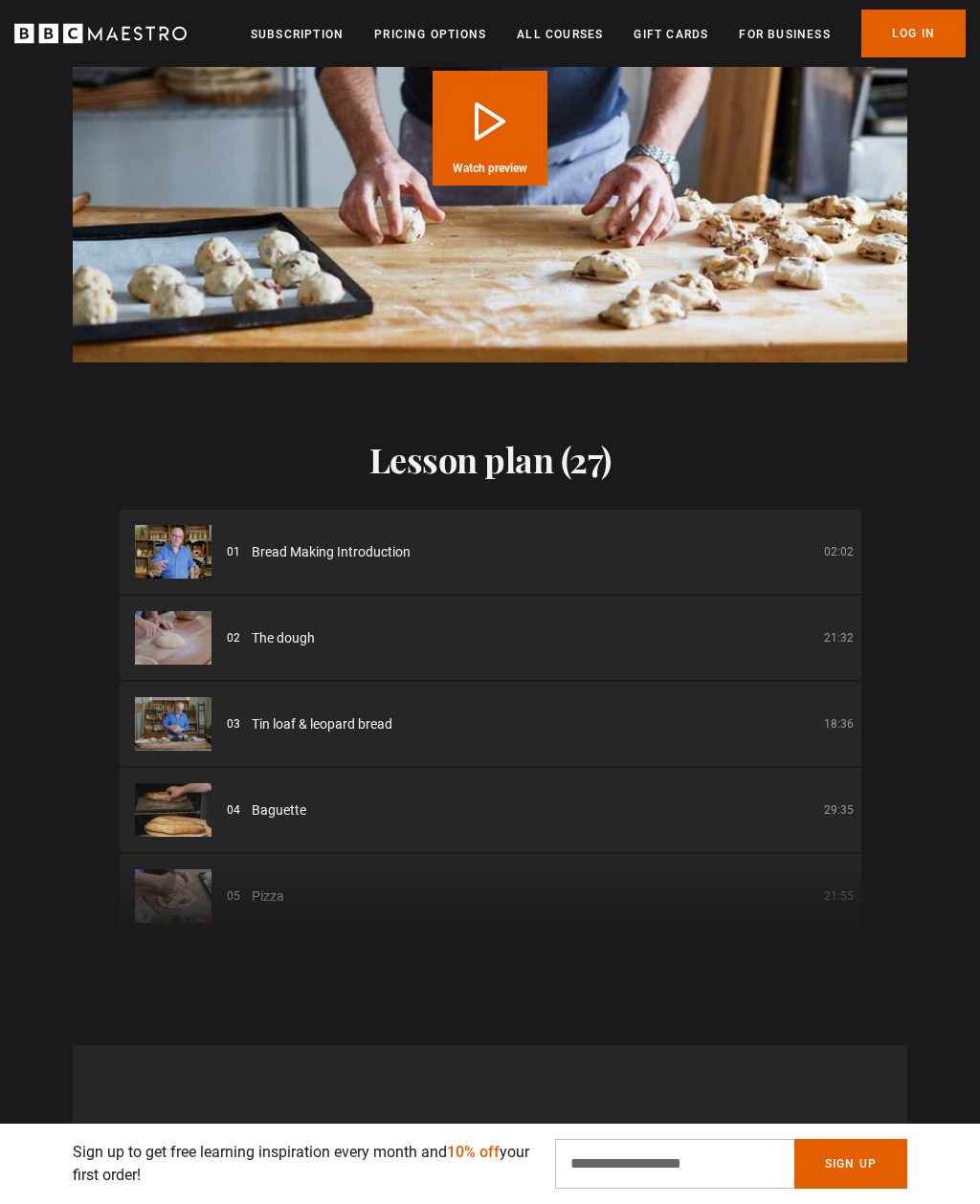
scroll to position [2025, 0]
click at [328, 543] on span "Bread Making Introduction" at bounding box center [331, 553] width 158 height 20
click at [197, 526] on img at bounding box center [173, 553] width 77 height 53
click at [296, 524] on li "01 Bread Making Introduction 02:02" at bounding box center [490, 553] width 741 height 85
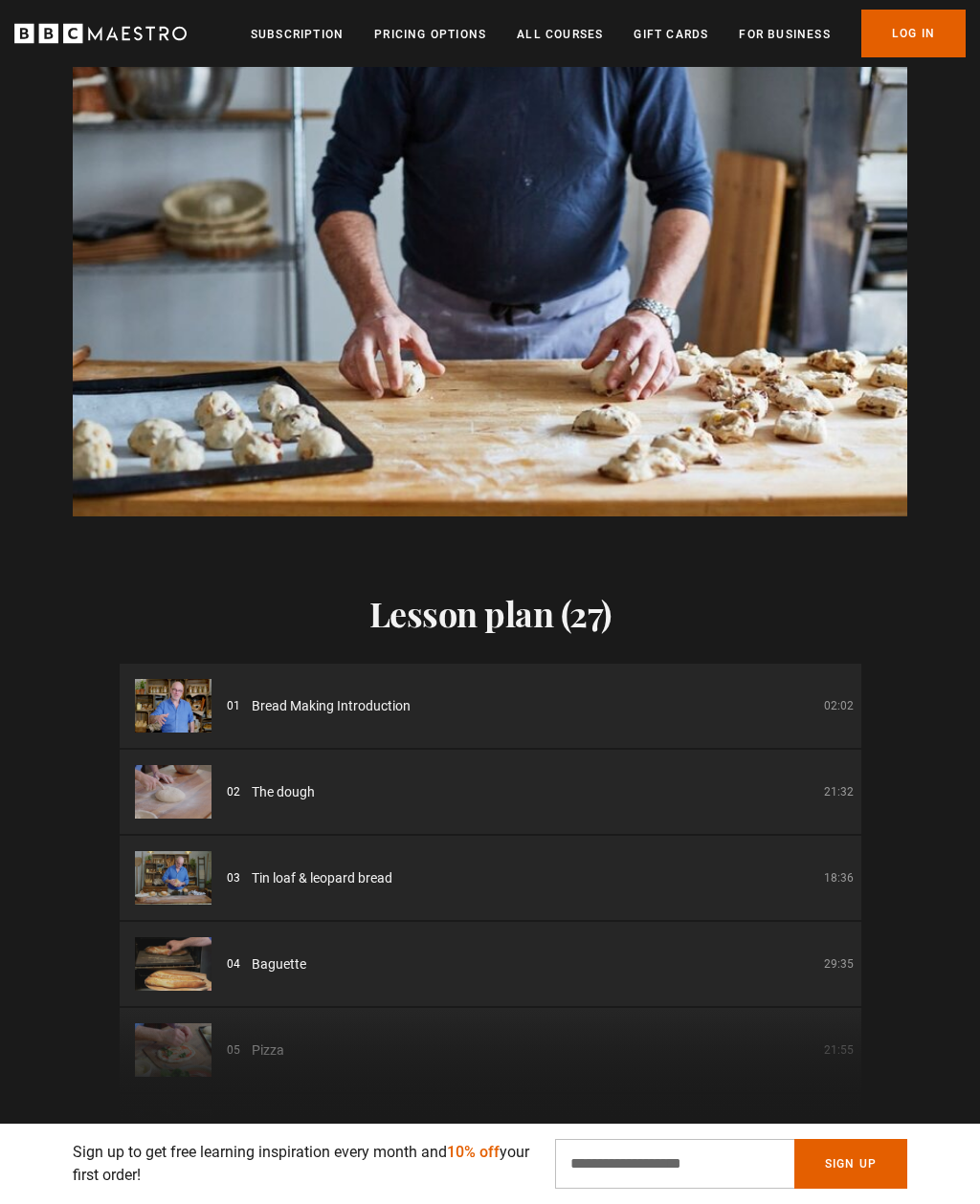
scroll to position [0, 3496]
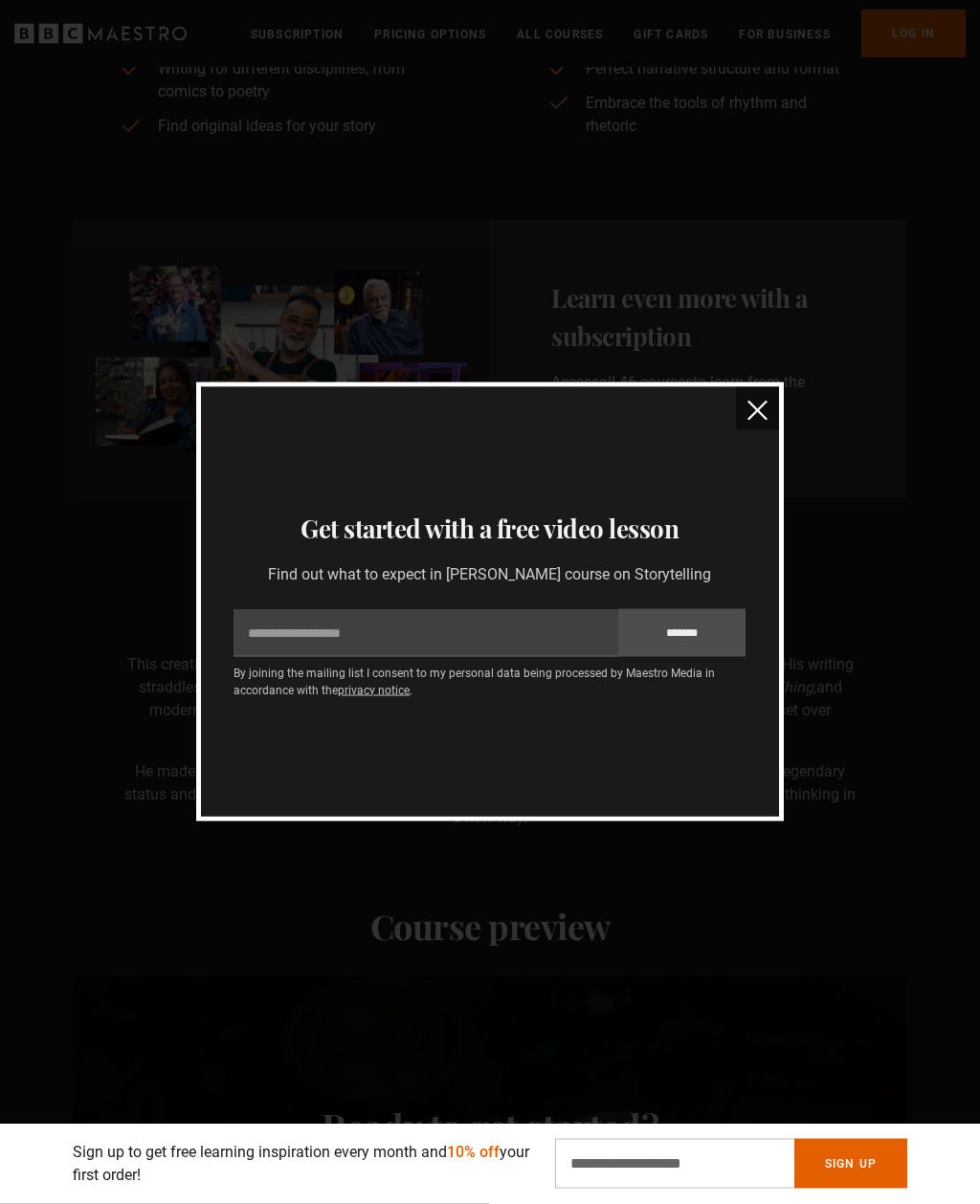
scroll to position [821, 0]
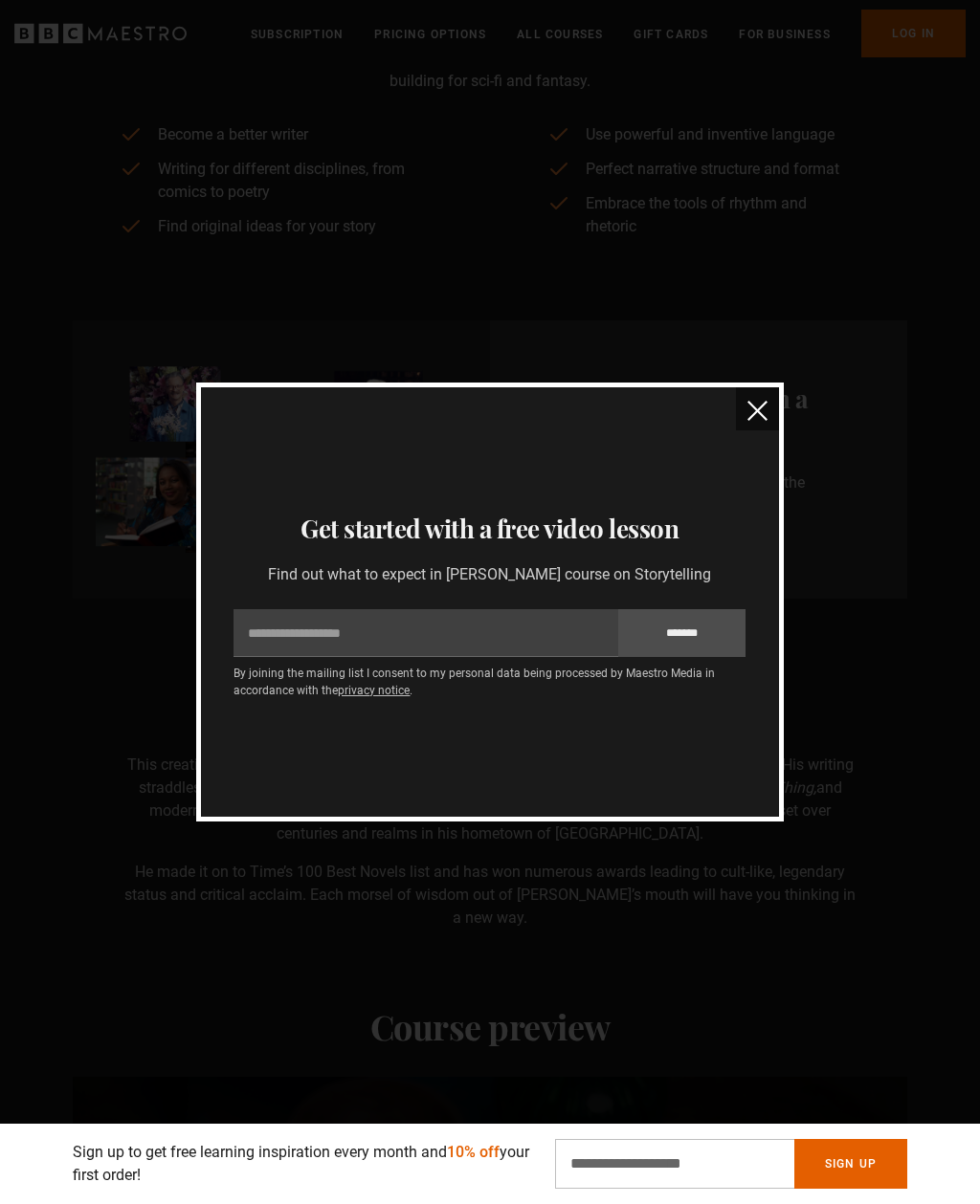
click at [753, 420] on img "close" at bounding box center [757, 410] width 20 height 20
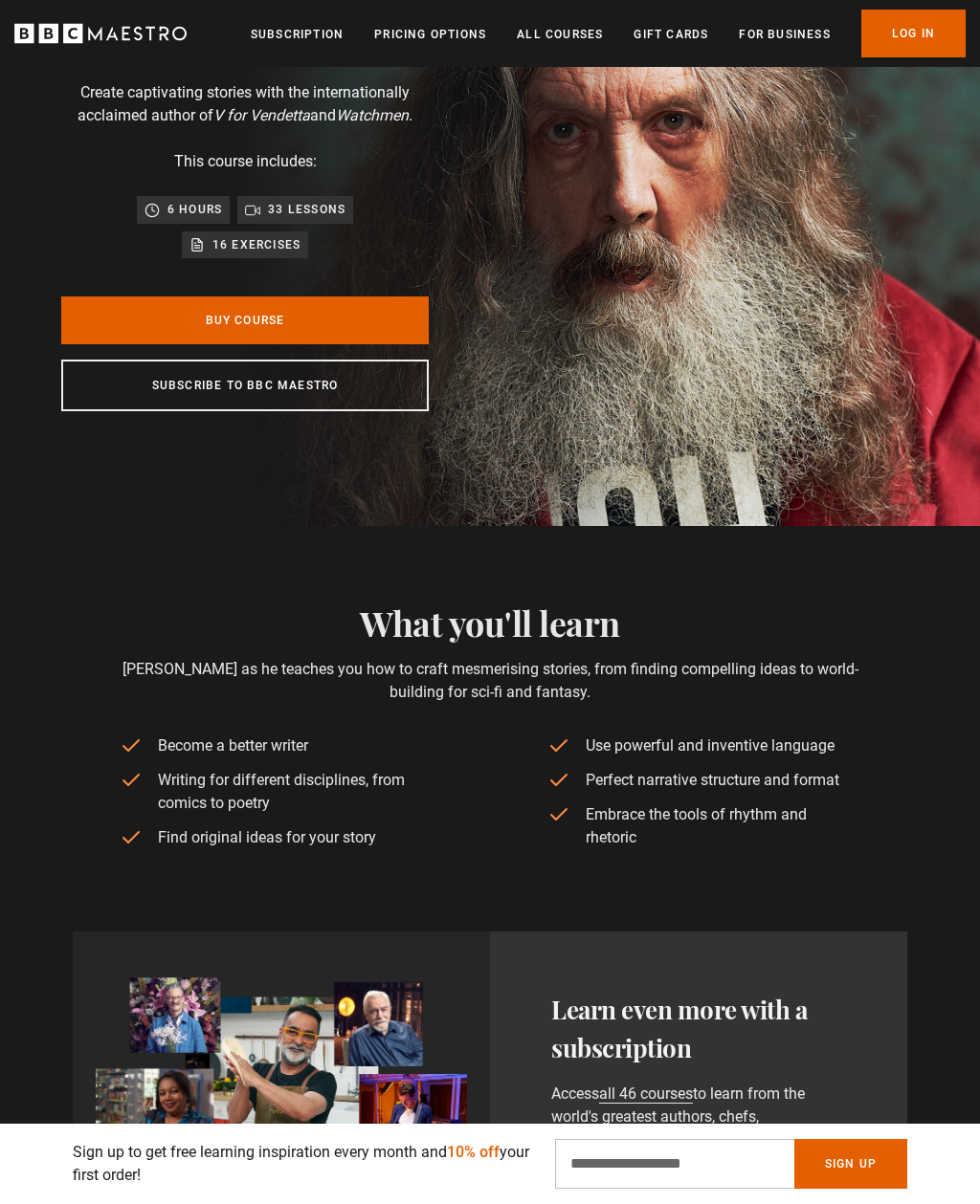
scroll to position [0, 0]
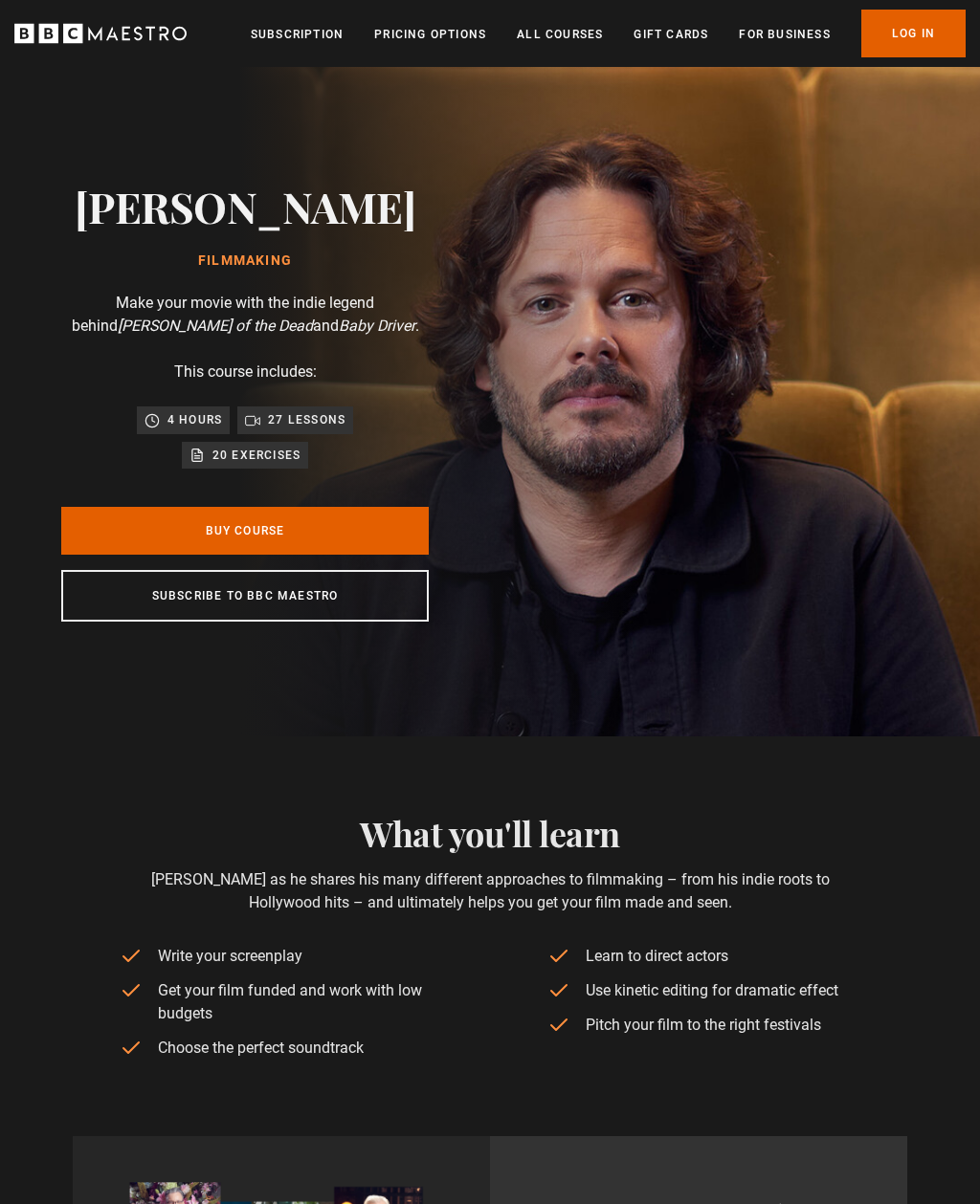
scroll to position [0, 3246]
